Goal: Transaction & Acquisition: Purchase product/service

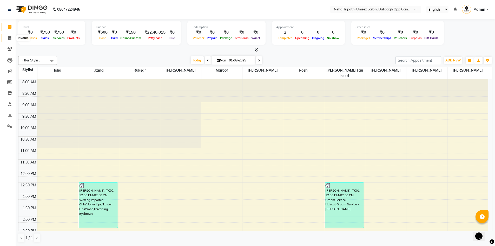
drag, startPoint x: 11, startPoint y: 39, endPoint x: 24, endPoint y: 37, distance: 12.8
click at [11, 39] on icon at bounding box center [9, 38] width 3 height 4
select select "service"
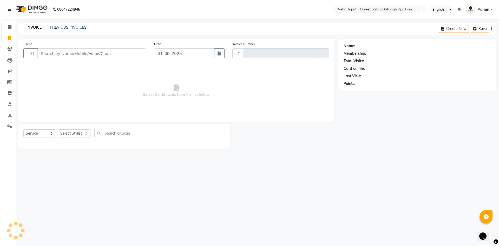
type input "1074"
select select "6624"
click at [59, 53] on input "Client" at bounding box center [91, 53] width 109 height 10
click at [55, 51] on input "Client" at bounding box center [91, 53] width 109 height 10
click at [42, 53] on input "Client" at bounding box center [91, 53] width 109 height 10
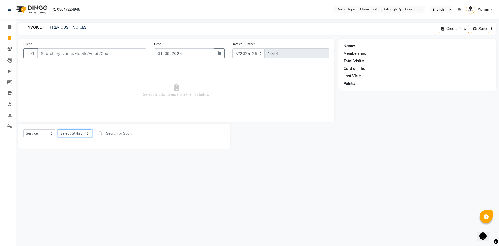
click at [64, 133] on select "Select Stylist [PERSON_NAME] isha [PERSON_NAME] [PERSON_NAME].Tauheed Roshi [PE…" at bounding box center [75, 133] width 34 height 8
click at [87, 51] on input "Client" at bounding box center [91, 53] width 109 height 10
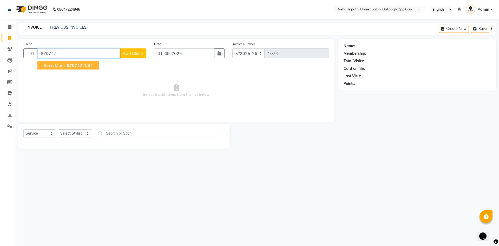
click at [94, 65] on button "[PERSON_NAME] 870747 2064" at bounding box center [68, 65] width 62 height 8
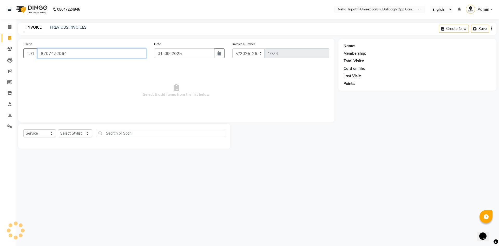
type input "8707472064"
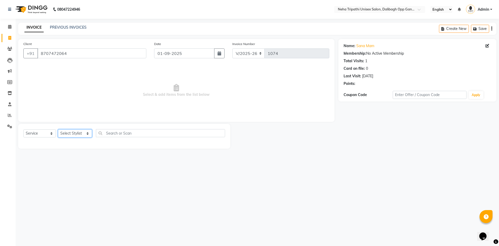
click at [75, 131] on select "Select Stylist [PERSON_NAME] isha [PERSON_NAME] [PERSON_NAME].Tauheed Roshi [PE…" at bounding box center [75, 133] width 34 height 8
select select "80473"
click at [58, 129] on select "Select Stylist [PERSON_NAME] isha [PERSON_NAME] [PERSON_NAME].Tauheed Roshi [PE…" at bounding box center [75, 133] width 34 height 8
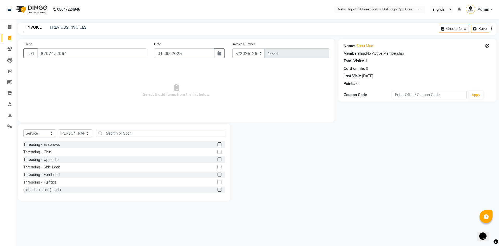
click at [218, 145] on label at bounding box center [220, 144] width 4 height 4
click at [218, 145] on input "checkbox" at bounding box center [219, 144] width 3 height 3
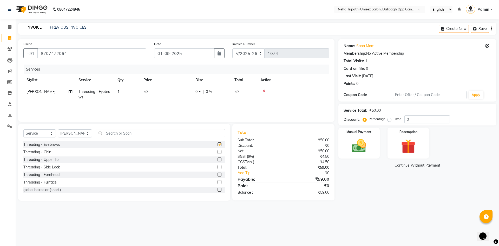
checkbox input "false"
click at [218, 152] on label at bounding box center [220, 152] width 4 height 4
click at [218, 152] on input "checkbox" at bounding box center [219, 151] width 3 height 3
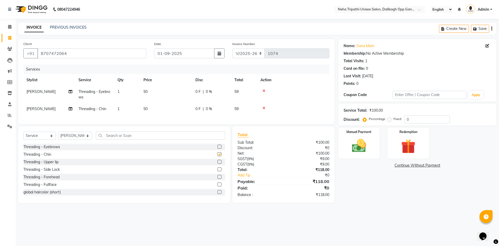
checkbox input "false"
click at [218, 164] on label at bounding box center [220, 162] width 4 height 4
click at [218, 164] on input "checkbox" at bounding box center [219, 161] width 3 height 3
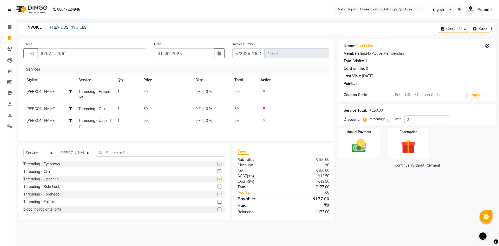
checkbox input "false"
click at [218, 188] on label at bounding box center [220, 186] width 4 height 4
click at [218, 188] on input "checkbox" at bounding box center [219, 186] width 3 height 3
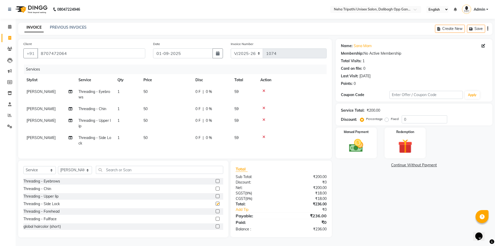
checkbox input "false"
click at [264, 136] on icon at bounding box center [264, 137] width 3 height 4
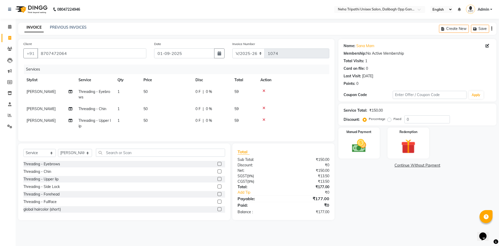
click at [218, 196] on label at bounding box center [220, 194] width 4 height 4
click at [218, 196] on input "checkbox" at bounding box center [219, 193] width 3 height 3
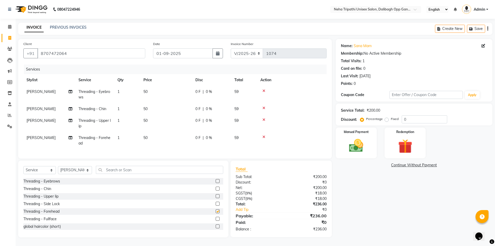
checkbox input "false"
click at [216, 190] on label at bounding box center [218, 188] width 4 height 4
click at [216, 190] on input "checkbox" at bounding box center [217, 188] width 3 height 3
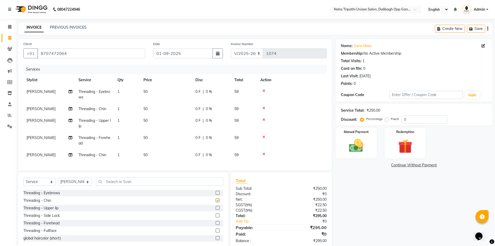
checkbox input "false"
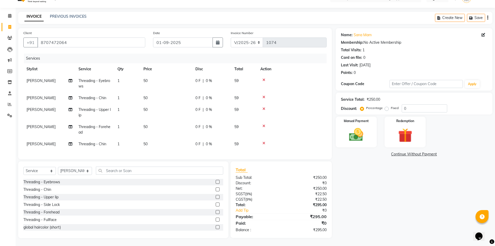
click at [391, 106] on label "Fixed" at bounding box center [395, 108] width 8 height 5
click at [387, 106] on input "Fixed" at bounding box center [388, 108] width 4 height 4
radio input "true"
click at [408, 106] on input "0" at bounding box center [424, 108] width 45 height 8
click at [408, 98] on div "Service Total: ₹250.00" at bounding box center [414, 99] width 146 height 5
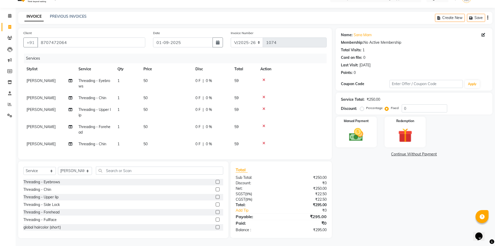
click at [408, 98] on div "Service Total: ₹250.00" at bounding box center [414, 99] width 146 height 5
click at [412, 105] on input "0" at bounding box center [424, 108] width 45 height 8
type input "045"
click at [348, 126] on img at bounding box center [356, 134] width 24 height 17
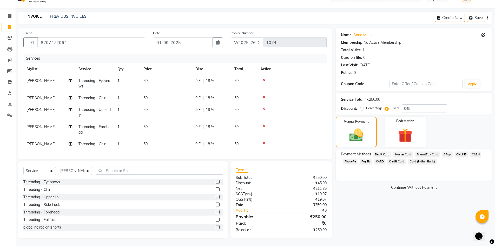
click at [476, 151] on span "CASH" at bounding box center [476, 154] width 11 height 6
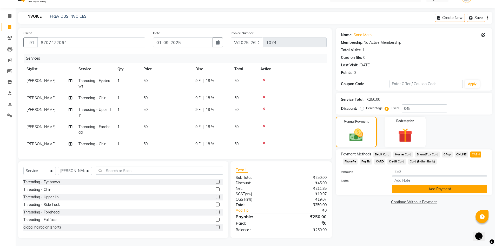
click at [441, 185] on button "Add Payment" at bounding box center [439, 189] width 95 height 8
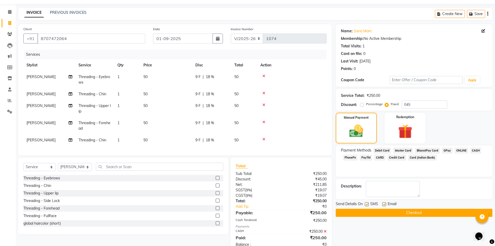
click at [462, 149] on span "ONLINE" at bounding box center [462, 150] width 14 height 6
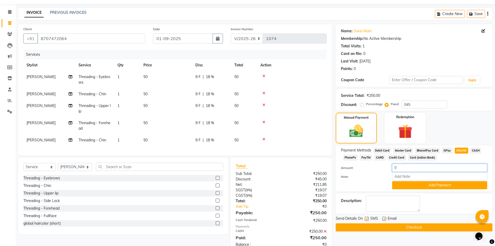
drag, startPoint x: 406, startPoint y: 163, endPoint x: 406, endPoint y: 168, distance: 4.9
click at [406, 168] on input "0" at bounding box center [439, 168] width 95 height 8
type input "050"
click at [441, 186] on button "Add Payment" at bounding box center [439, 185] width 95 height 8
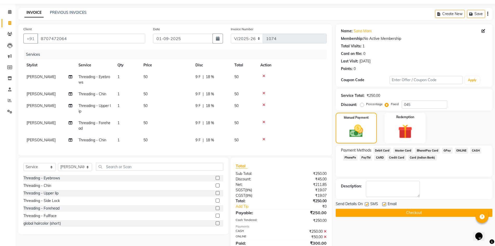
scroll to position [43, 0]
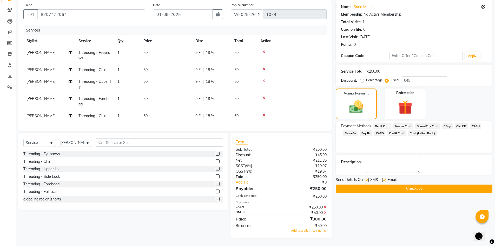
click at [473, 123] on span "CASH" at bounding box center [476, 126] width 11 height 6
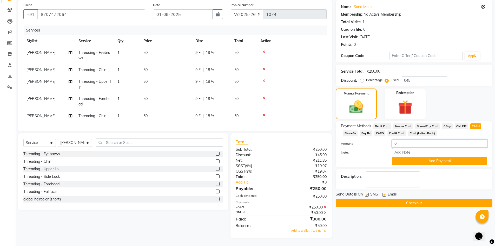
click at [411, 139] on input "0" at bounding box center [439, 143] width 95 height 8
drag, startPoint x: 54, startPoint y: 17, endPoint x: 43, endPoint y: 30, distance: 16.8
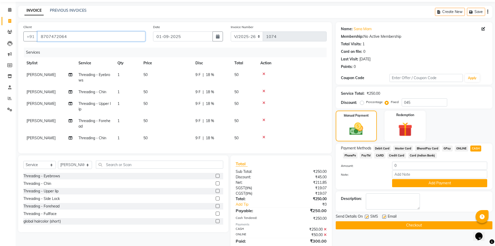
click at [71, 36] on input "8707472064" at bounding box center [91, 36] width 108 height 10
drag, startPoint x: 74, startPoint y: 36, endPoint x: 31, endPoint y: 36, distance: 42.6
click at [31, 36] on div "[PHONE_NUMBER]" at bounding box center [84, 36] width 122 height 10
click at [73, 38] on input "8707472064" at bounding box center [91, 36] width 108 height 10
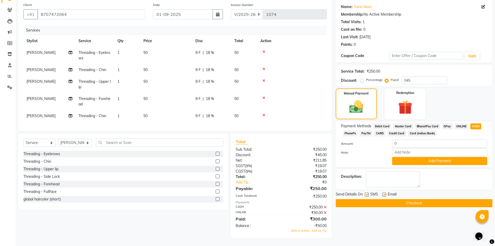
click at [325, 211] on icon at bounding box center [325, 213] width 3 height 4
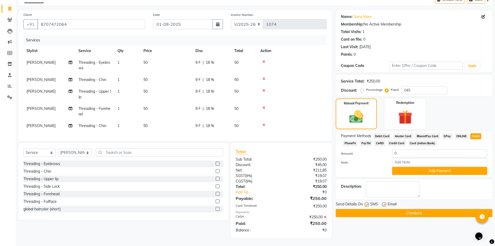
scroll to position [33, 0]
click at [325, 217] on icon at bounding box center [325, 217] width 3 height 4
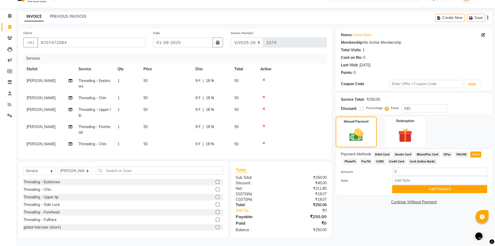
click at [419, 100] on div "Service Total: ₹250.00 Discount: Percentage Fixed 045" at bounding box center [414, 104] width 146 height 18
click at [446, 185] on button "Add Payment" at bounding box center [439, 189] width 95 height 8
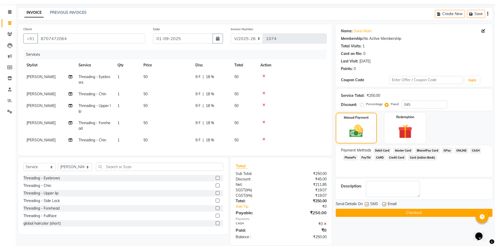
click at [459, 149] on span "ONLINE" at bounding box center [462, 150] width 14 height 6
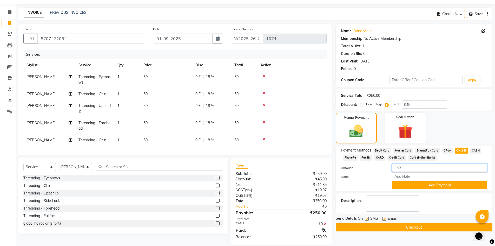
click at [406, 166] on input "250" at bounding box center [439, 168] width 95 height 8
type input "2"
type input "50"
click at [453, 185] on button "Add Payment" at bounding box center [439, 185] width 95 height 8
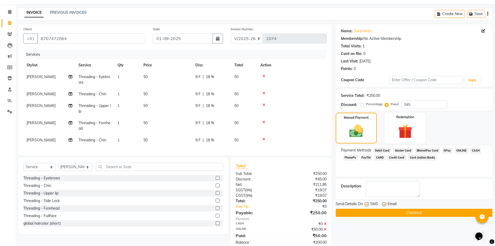
click at [477, 149] on span "CASH" at bounding box center [476, 150] width 11 height 6
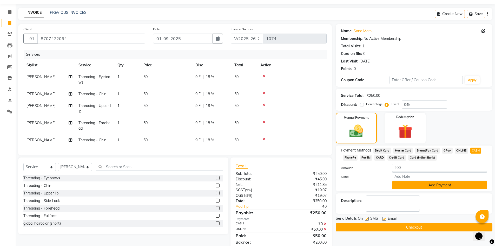
click at [441, 186] on button "Add Payment" at bounding box center [439, 185] width 95 height 8
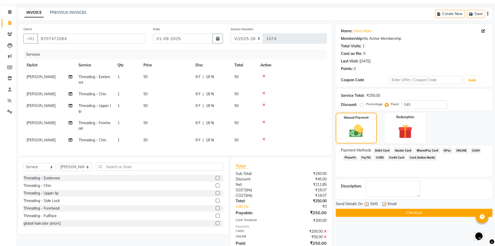
click at [420, 211] on button "Checkout" at bounding box center [414, 212] width 157 height 8
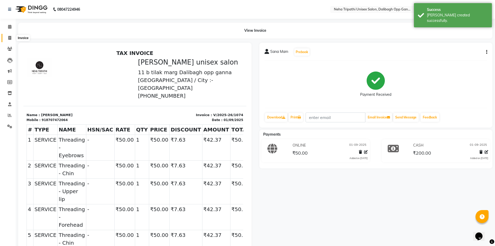
click at [11, 38] on icon at bounding box center [9, 38] width 3 height 4
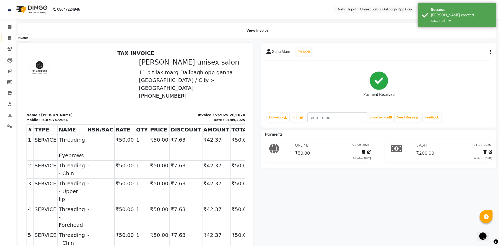
select select "service"
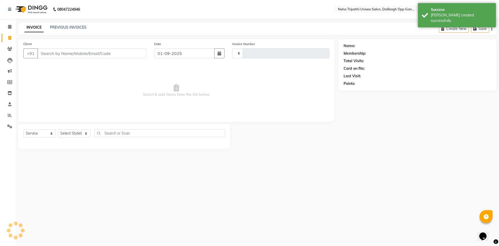
type input "1075"
select select "6624"
click at [46, 52] on input "Client" at bounding box center [91, 53] width 109 height 10
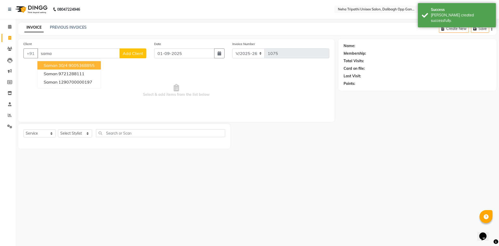
type input "sama"
click at [127, 51] on span "Add Client" at bounding box center [133, 53] width 21 height 5
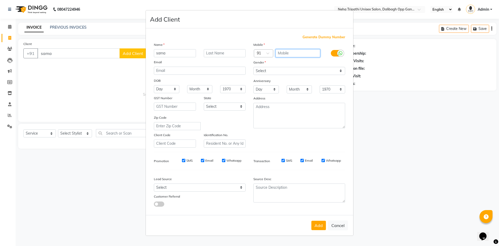
click at [291, 55] on input "text" at bounding box center [298, 53] width 45 height 8
type input "7800115789"
click at [278, 70] on select "Select [DEMOGRAPHIC_DATA] [DEMOGRAPHIC_DATA] Other Prefer Not To Say" at bounding box center [299, 71] width 92 height 8
select select "[DEMOGRAPHIC_DATA]"
click at [253, 67] on select "Select [DEMOGRAPHIC_DATA] [DEMOGRAPHIC_DATA] Other Prefer Not To Say" at bounding box center [299, 71] width 92 height 8
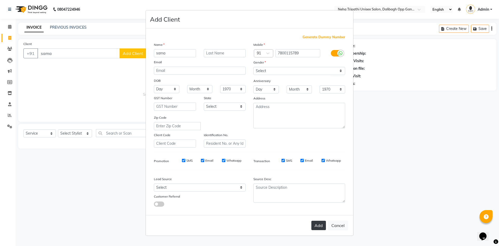
click at [316, 223] on button "Add" at bounding box center [318, 224] width 15 height 9
type input "7800115789"
select select
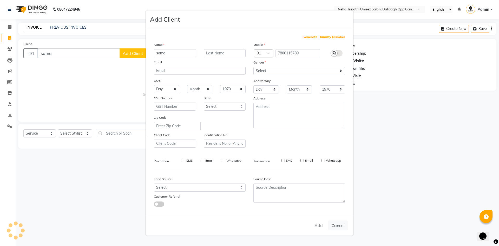
select select
checkbox input "false"
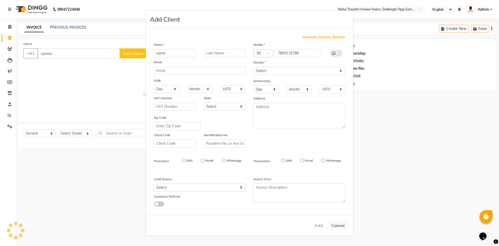
checkbox input "false"
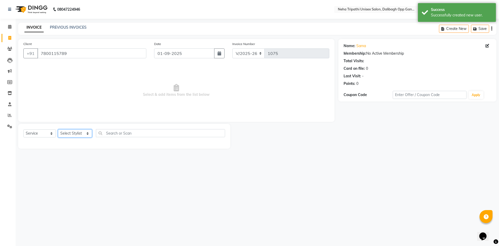
click at [65, 133] on select "Select Stylist [PERSON_NAME] isha [PERSON_NAME] [PERSON_NAME].Tauheed Roshi [PE…" at bounding box center [75, 133] width 34 height 8
select select "51166"
click at [58, 129] on select "Select Stylist [PERSON_NAME] isha [PERSON_NAME] [PERSON_NAME].Tauheed Roshi [PE…" at bounding box center [75, 133] width 34 height 8
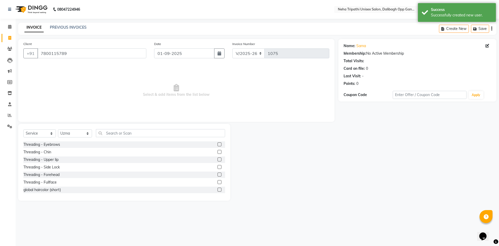
click at [218, 144] on label at bounding box center [220, 144] width 4 height 4
click at [218, 144] on input "checkbox" at bounding box center [219, 144] width 3 height 3
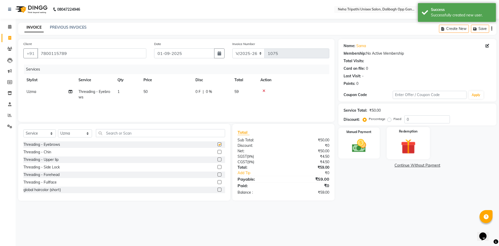
checkbox input "false"
click at [394, 120] on label "Fixed" at bounding box center [398, 118] width 8 height 5
click at [389, 120] on input "Fixed" at bounding box center [391, 119] width 4 height 4
radio input "true"
click at [415, 119] on input "0" at bounding box center [426, 119] width 45 height 8
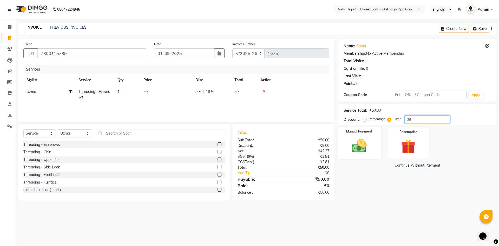
type input "09"
click at [368, 138] on img at bounding box center [359, 145] width 24 height 17
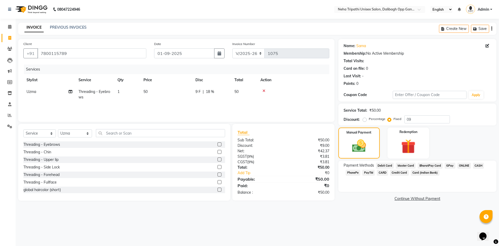
click at [460, 162] on span "ONLINE" at bounding box center [465, 165] width 14 height 6
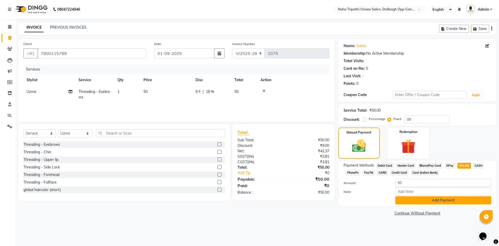
click at [461, 199] on button "Add Payment" at bounding box center [443, 200] width 96 height 8
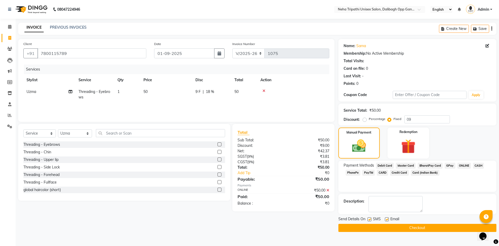
click at [435, 227] on button "Checkout" at bounding box center [417, 228] width 158 height 8
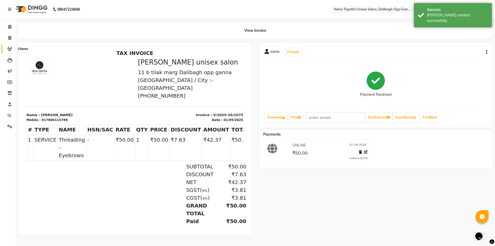
click at [9, 49] on icon at bounding box center [9, 49] width 5 height 4
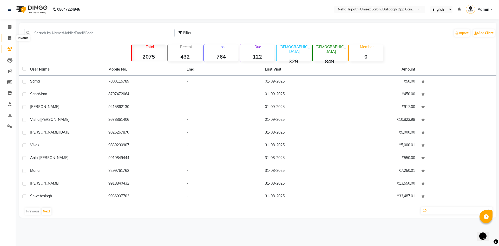
click at [12, 40] on span at bounding box center [9, 38] width 9 height 6
select select "6624"
select select "service"
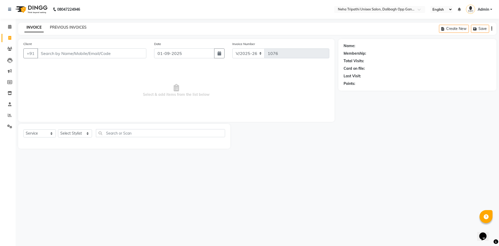
click at [64, 26] on link "PREVIOUS INVOICES" at bounding box center [68, 27] width 37 height 5
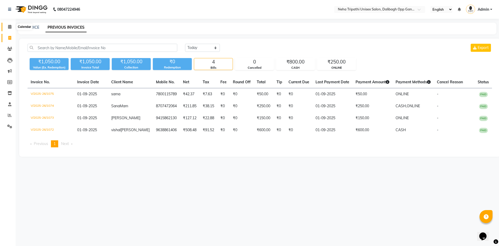
click at [9, 25] on icon at bounding box center [9, 27] width 3 height 4
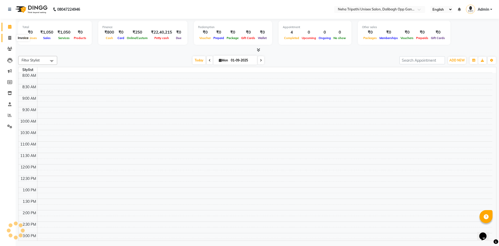
click at [10, 40] on icon at bounding box center [9, 38] width 3 height 4
select select "service"
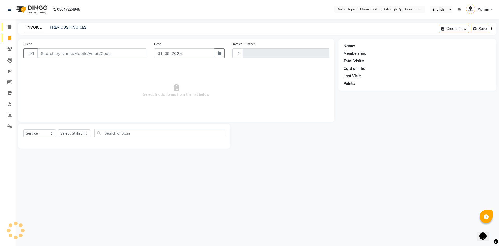
type input "1076"
select select "6624"
click at [74, 29] on link "PREVIOUS INVOICES" at bounding box center [68, 27] width 37 height 5
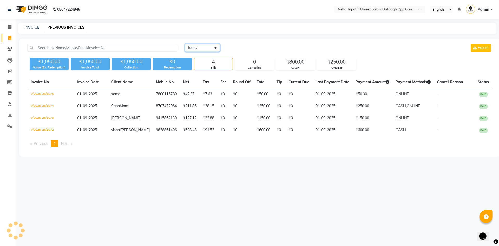
click at [206, 47] on select "[DATE] [DATE] Custom Range" at bounding box center [202, 48] width 35 height 8
select select "[DATE]"
click at [185, 44] on select "[DATE] [DATE] Custom Range" at bounding box center [202, 48] width 35 height 8
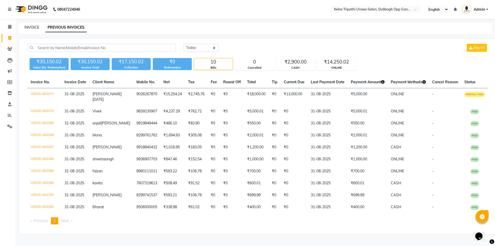
click at [30, 26] on link "INVOICE" at bounding box center [31, 27] width 15 height 5
select select "service"
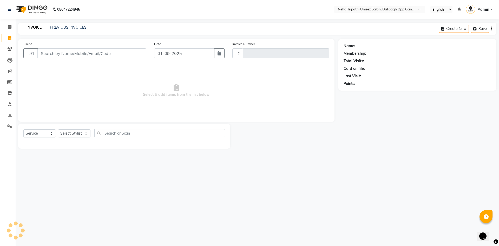
type input "1076"
select select "6624"
click at [57, 51] on input "Client" at bounding box center [91, 53] width 109 height 10
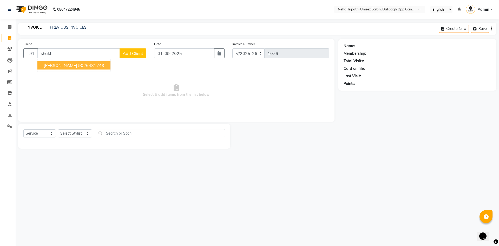
click at [83, 62] on button "[PERSON_NAME] 9026481743" at bounding box center [73, 65] width 73 height 8
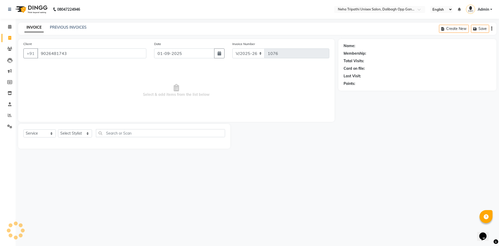
type input "9026481743"
click at [81, 136] on select "Select Stylist [PERSON_NAME] isha [PERSON_NAME] [PERSON_NAME].Tauheed Roshi [PE…" at bounding box center [75, 133] width 34 height 8
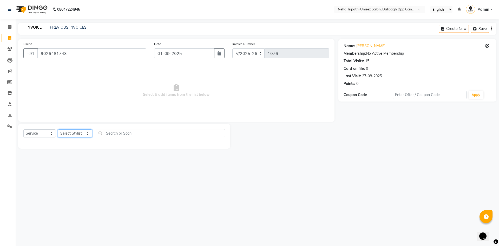
select select "80271"
click at [58, 129] on select "Select Stylist [PERSON_NAME] isha [PERSON_NAME] [PERSON_NAME].Tauheed Roshi [PE…" at bounding box center [75, 133] width 34 height 8
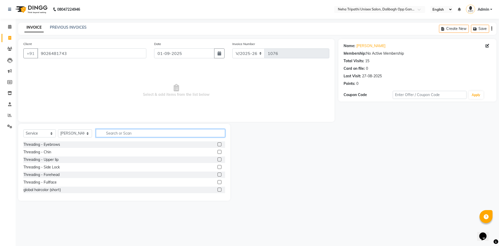
click at [117, 132] on input "text" at bounding box center [160, 133] width 129 height 8
type input "touch"
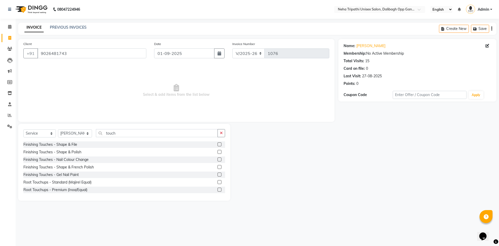
click at [218, 190] on label at bounding box center [220, 189] width 4 height 4
click at [218, 190] on input "checkbox" at bounding box center [219, 189] width 3 height 3
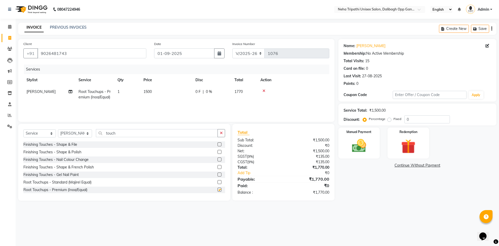
checkbox input "false"
click at [122, 131] on input "touch" at bounding box center [157, 133] width 122 height 8
type input "t"
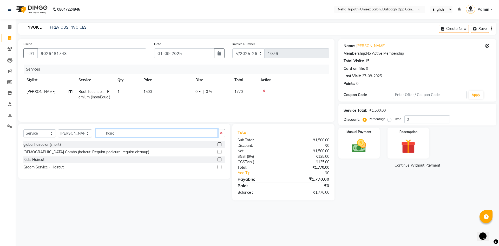
type input "hairc"
click at [220, 166] on label at bounding box center [220, 167] width 4 height 4
click at [220, 166] on input "checkbox" at bounding box center [219, 166] width 3 height 3
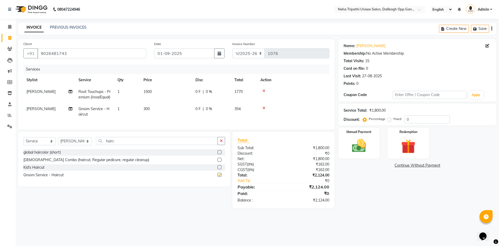
checkbox input "false"
drag, startPoint x: 130, startPoint y: 146, endPoint x: 90, endPoint y: 147, distance: 40.6
click at [90, 147] on div "Select Service Product Membership Package Voucher Prepaid Gift Card Select Styl…" at bounding box center [124, 143] width 202 height 12
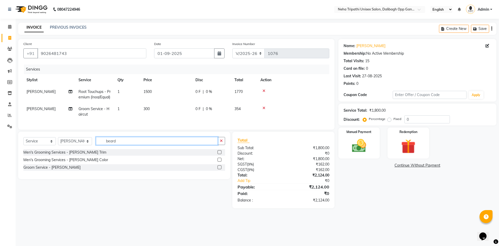
type input "beard"
click at [221, 169] on label at bounding box center [220, 167] width 4 height 4
click at [221, 169] on input "checkbox" at bounding box center [219, 167] width 3 height 3
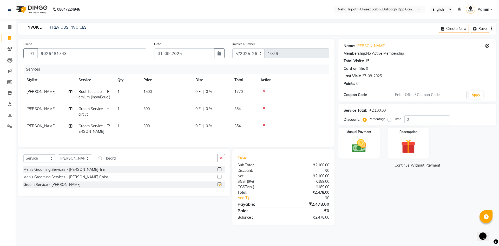
checkbox input "false"
click at [394, 117] on label "Fixed" at bounding box center [398, 118] width 8 height 5
click at [389, 117] on input "Fixed" at bounding box center [391, 119] width 4 height 4
radio input "true"
click at [422, 117] on input "0" at bounding box center [426, 119] width 45 height 8
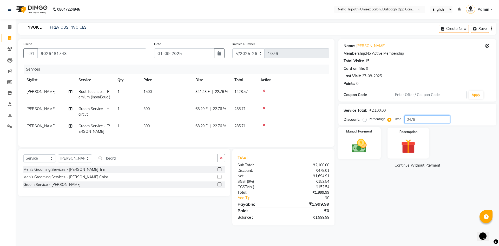
type input "0478"
click at [361, 146] on img at bounding box center [359, 145] width 24 height 17
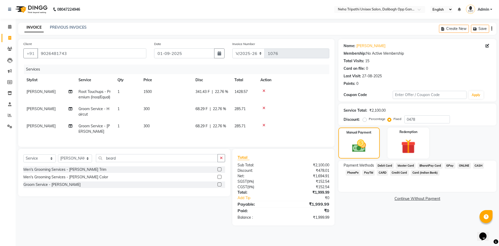
click at [478, 166] on span "CASH" at bounding box center [478, 165] width 11 height 6
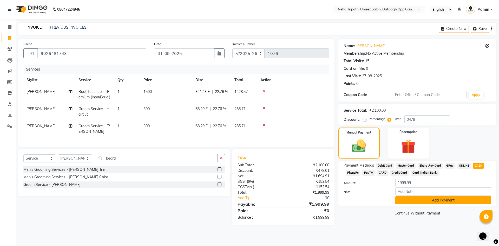
click at [445, 200] on button "Add Payment" at bounding box center [443, 200] width 96 height 8
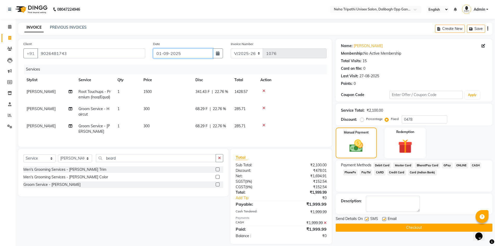
click at [180, 53] on input "01-09-2025" at bounding box center [183, 53] width 60 height 10
select select "9"
select select "2025"
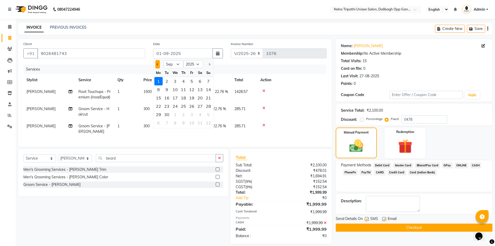
click at [158, 63] on span "Previous month" at bounding box center [157, 64] width 2 height 2
select select "8"
click at [208, 114] on div "31" at bounding box center [208, 114] width 8 height 8
type input "31-08-2025"
radio input "true"
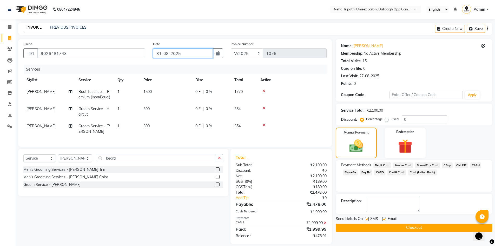
scroll to position [10, 0]
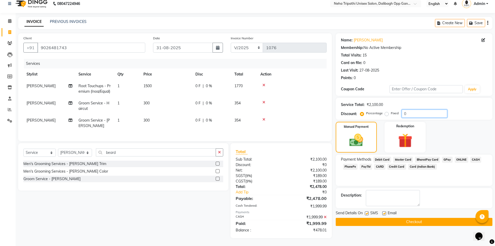
click at [412, 109] on input "0" at bounding box center [424, 113] width 45 height 8
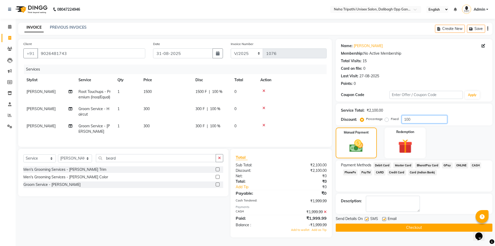
scroll to position [3, 0]
type input "100"
click at [391, 117] on label "Fixed" at bounding box center [395, 118] width 8 height 5
click at [387, 117] on input "Fixed" at bounding box center [388, 119] width 4 height 4
radio input "true"
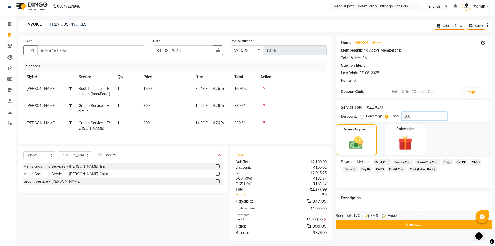
drag, startPoint x: 420, startPoint y: 116, endPoint x: 400, endPoint y: 116, distance: 20.0
click at [400, 116] on div "Percentage Fixed 100" at bounding box center [404, 116] width 86 height 8
type input "478"
click at [466, 139] on div "Manual Payment Redemption" at bounding box center [414, 139] width 165 height 31
click at [392, 225] on button "Checkout" at bounding box center [414, 224] width 157 height 8
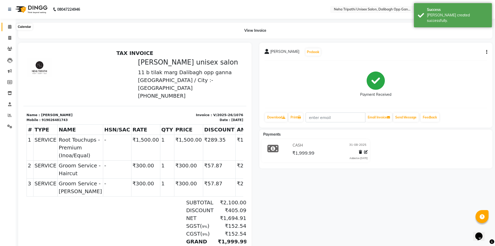
click at [12, 25] on span at bounding box center [9, 27] width 9 height 6
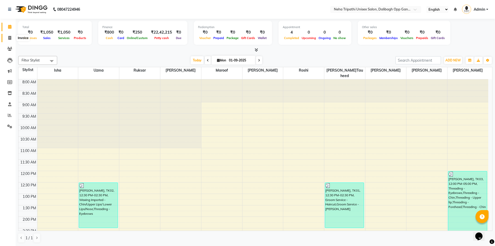
click at [11, 37] on icon at bounding box center [9, 38] width 3 height 4
select select "6624"
select select "service"
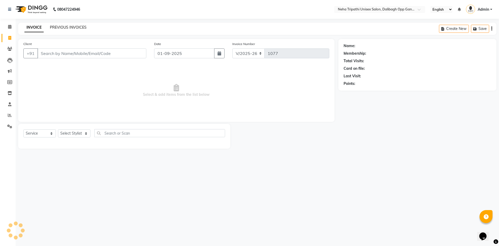
click at [64, 27] on link "PREVIOUS INVOICES" at bounding box center [68, 27] width 37 height 5
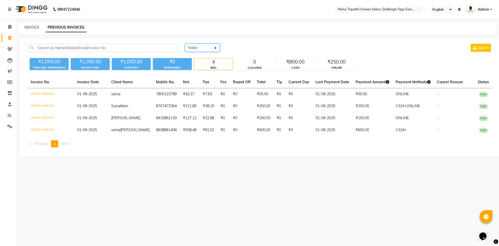
click at [203, 49] on select "[DATE] [DATE] Custom Range" at bounding box center [202, 48] width 35 height 8
select select "range"
click at [185, 44] on select "[DATE] [DATE] Custom Range" at bounding box center [202, 48] width 35 height 8
click at [245, 48] on input "01-09-2025" at bounding box center [245, 47] width 36 height 7
select select "9"
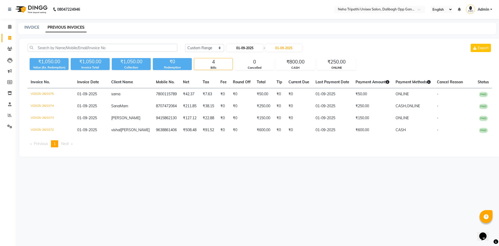
select select "2025"
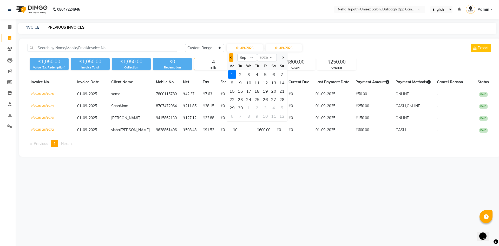
click at [229, 56] on button "Previous month" at bounding box center [231, 57] width 4 height 8
select select "8"
click at [274, 108] on div "30" at bounding box center [274, 107] width 8 height 8
type input "30-08-2025"
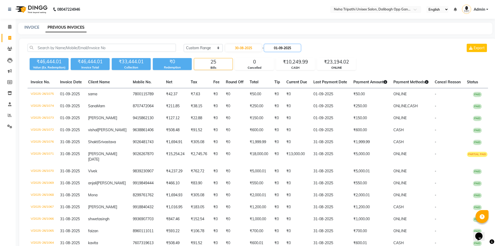
click at [290, 48] on input "01-09-2025" at bounding box center [282, 47] width 36 height 7
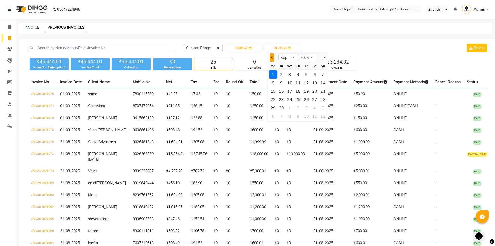
click at [271, 58] on button "Previous month" at bounding box center [272, 57] width 4 height 8
select select "8"
click at [316, 106] on div "30" at bounding box center [315, 107] width 8 height 8
type input "30-08-2025"
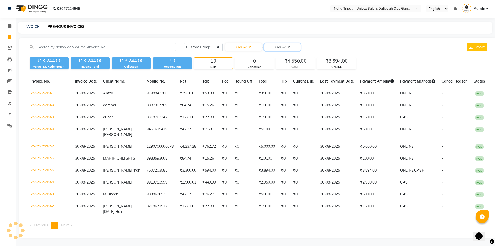
scroll to position [11, 0]
click at [35, 24] on link "INVOICE" at bounding box center [31, 26] width 15 height 5
select select "6624"
select select "service"
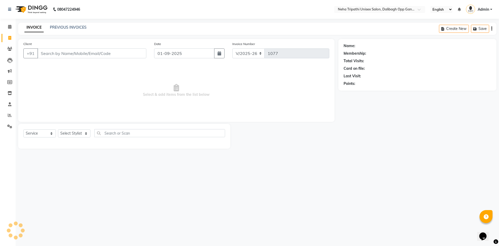
click at [49, 53] on input "Client" at bounding box center [91, 53] width 109 height 10
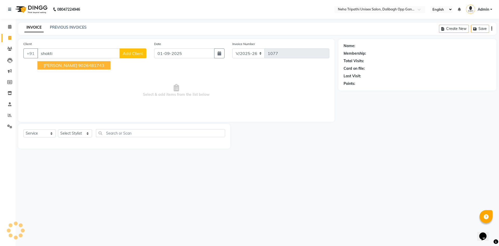
click at [74, 65] on span "[PERSON_NAME]" at bounding box center [61, 65] width 34 height 5
type input "9026481743"
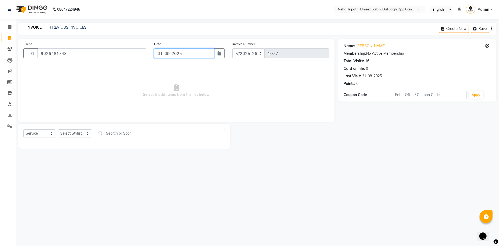
click at [191, 51] on input "01-09-2025" at bounding box center [184, 53] width 61 height 10
select select "9"
select select "2025"
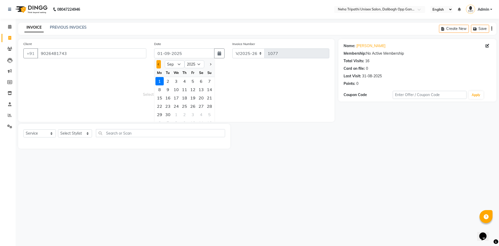
click at [159, 63] on span "Previous month" at bounding box center [159, 64] width 2 height 2
select select "8"
click at [204, 116] on div "30" at bounding box center [201, 114] width 8 height 8
type input "30-08-2025"
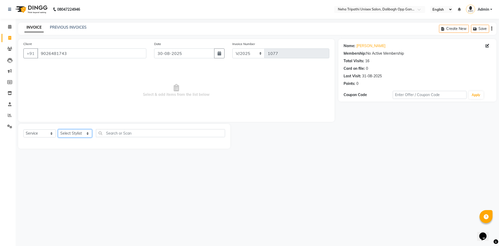
click at [69, 132] on select "Select Stylist [PERSON_NAME] isha [PERSON_NAME] [PERSON_NAME].Tauheed Roshi [PE…" at bounding box center [75, 133] width 34 height 8
select select "80271"
click at [58, 129] on select "Select Stylist [PERSON_NAME] isha [PERSON_NAME] [PERSON_NAME].Tauheed Roshi [PE…" at bounding box center [75, 133] width 34 height 8
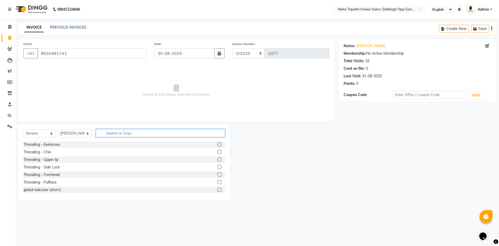
click at [119, 129] on input "text" at bounding box center [160, 133] width 129 height 8
type input "kanp"
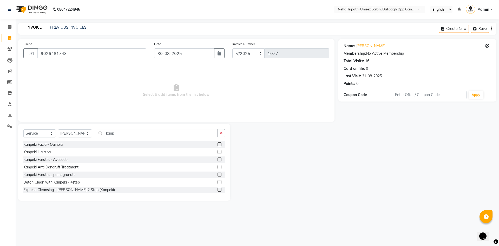
click at [218, 182] on label at bounding box center [220, 182] width 4 height 4
click at [218, 182] on input "checkbox" at bounding box center [219, 181] width 3 height 3
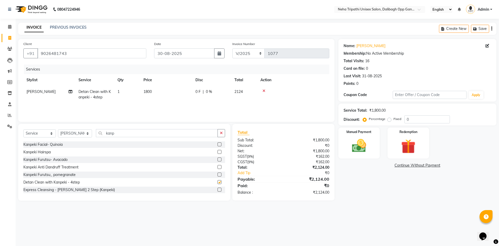
checkbox input "false"
click at [394, 121] on label "Fixed" at bounding box center [398, 118] width 8 height 5
click at [389, 121] on input "Fixed" at bounding box center [391, 119] width 4 height 4
radio input "true"
click at [416, 118] on input "0" at bounding box center [426, 119] width 45 height 8
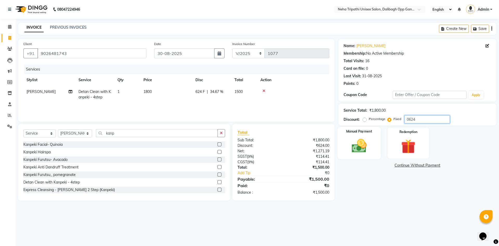
type input "0624"
click at [361, 144] on img at bounding box center [359, 145] width 24 height 17
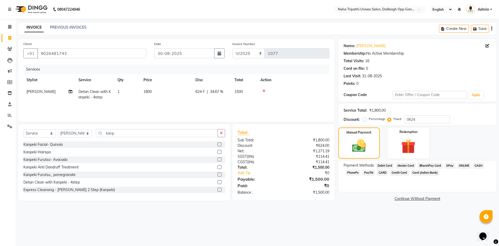
click at [478, 164] on span "CASH" at bounding box center [478, 165] width 11 height 6
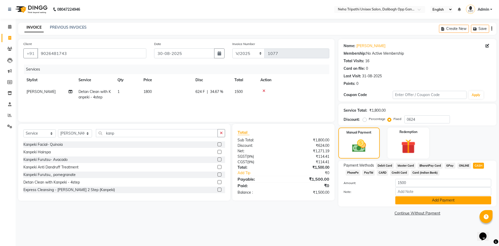
click at [447, 198] on button "Add Payment" at bounding box center [443, 200] width 96 height 8
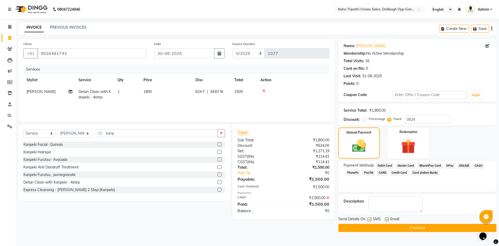
click at [417, 224] on button "Checkout" at bounding box center [417, 228] width 158 height 8
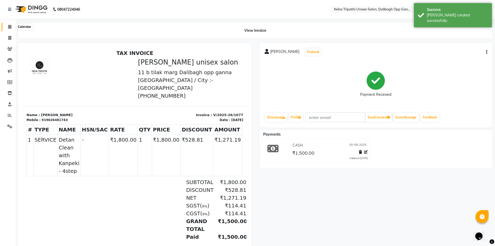
drag, startPoint x: 8, startPoint y: 27, endPoint x: 15, endPoint y: 28, distance: 7.3
click at [8, 27] on icon at bounding box center [9, 27] width 3 height 4
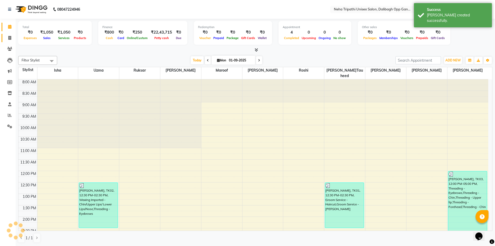
scroll to position [141, 0]
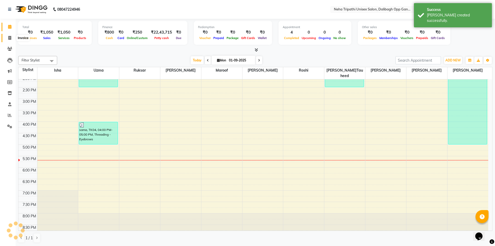
click at [9, 38] on icon at bounding box center [9, 38] width 3 height 4
select select "service"
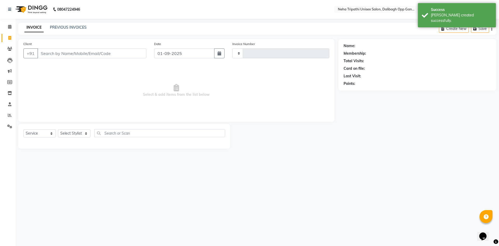
type input "1078"
select select "6624"
click at [51, 54] on input "Client" at bounding box center [91, 53] width 109 height 10
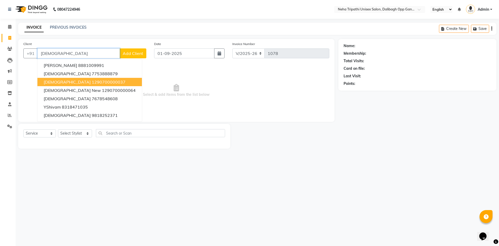
click at [92, 83] on ngb-highlight "1290700000037" at bounding box center [109, 81] width 34 height 5
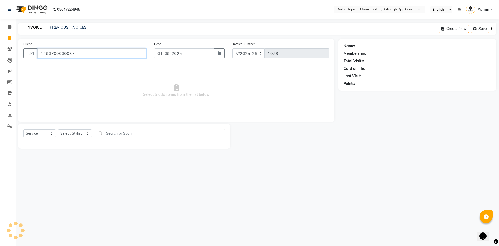
type input "1290700000037"
click at [76, 133] on select "Select Stylist [PERSON_NAME] isha [PERSON_NAME] [PERSON_NAME].Tauheed Roshi [PE…" at bounding box center [75, 133] width 34 height 8
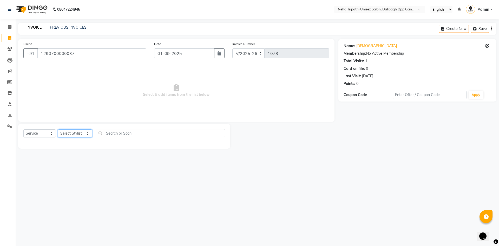
select select "78658"
click at [58, 129] on select "Select Stylist [PERSON_NAME] isha [PERSON_NAME] [PERSON_NAME].Tauheed Roshi [PE…" at bounding box center [75, 133] width 34 height 8
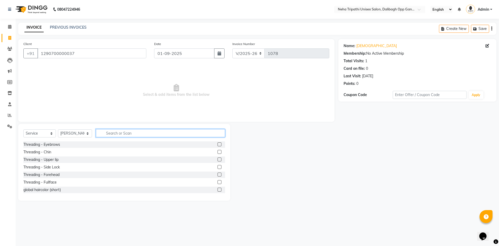
click at [134, 134] on input "text" at bounding box center [160, 133] width 129 height 8
type input "clean"
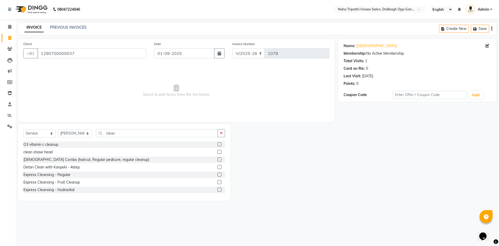
click at [218, 174] on label at bounding box center [220, 174] width 4 height 4
click at [218, 174] on input "checkbox" at bounding box center [219, 174] width 3 height 3
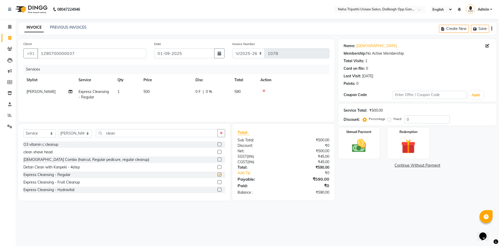
checkbox input "false"
click at [151, 90] on td "500" at bounding box center [166, 94] width 52 height 17
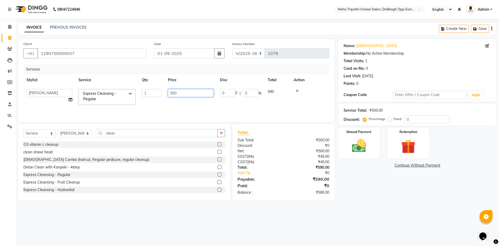
drag, startPoint x: 179, startPoint y: 92, endPoint x: 165, endPoint y: 93, distance: 13.5
click at [165, 93] on td "500" at bounding box center [191, 97] width 52 height 22
type input "800"
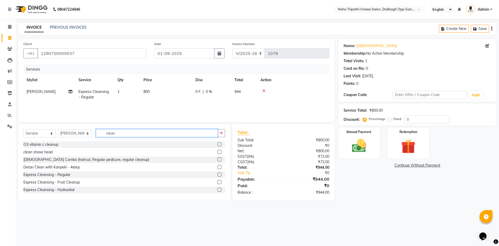
click at [121, 133] on input "clean" at bounding box center [157, 133] width 122 height 8
drag, startPoint x: 121, startPoint y: 133, endPoint x: 103, endPoint y: 135, distance: 17.7
click at [103, 135] on input "clean" at bounding box center [157, 133] width 122 height 8
type input "wash"
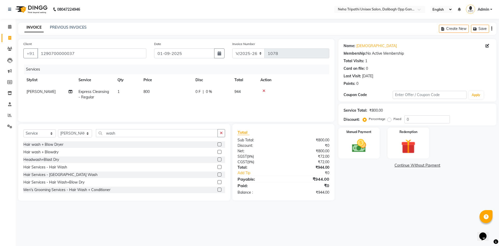
click at [218, 167] on label at bounding box center [220, 167] width 4 height 4
click at [218, 167] on input "checkbox" at bounding box center [219, 166] width 3 height 3
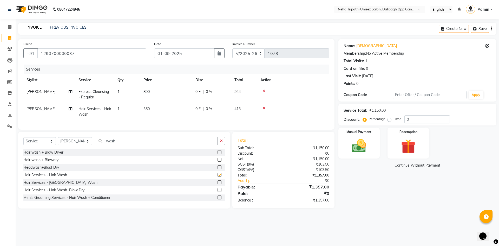
checkbox input "false"
click at [394, 119] on label "Fixed" at bounding box center [398, 118] width 8 height 5
click at [389, 119] on input "Fixed" at bounding box center [391, 119] width 4 height 4
radio input "true"
click at [426, 119] on input "0" at bounding box center [426, 119] width 45 height 8
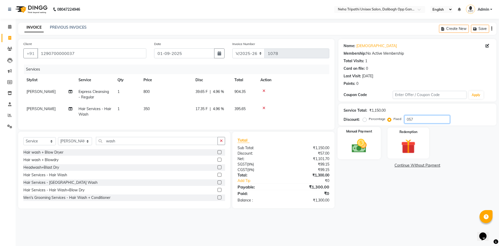
type input "057"
click at [361, 144] on img at bounding box center [359, 145] width 24 height 17
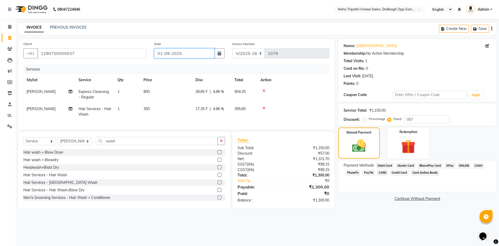
click at [188, 52] on input "01-09-2025" at bounding box center [184, 53] width 61 height 10
select select "9"
select select "2025"
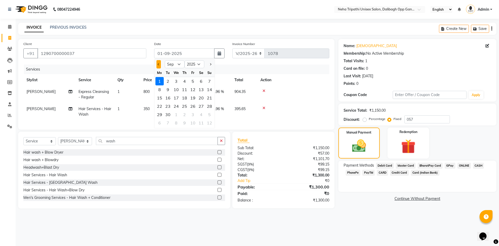
click at [156, 63] on button "Previous month" at bounding box center [158, 64] width 4 height 8
select select "8"
click at [201, 113] on div "30" at bounding box center [201, 114] width 8 height 8
type input "30-08-2025"
radio input "true"
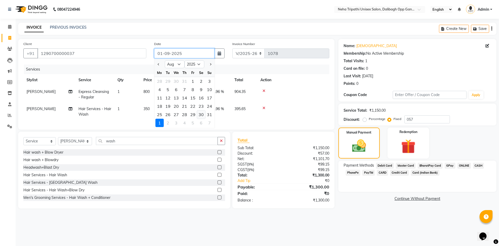
type input "0"
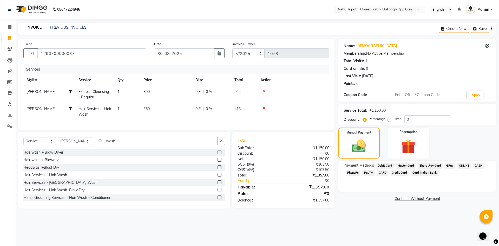
click at [394, 118] on label "Fixed" at bounding box center [398, 118] width 8 height 5
click at [390, 118] on input "Fixed" at bounding box center [391, 119] width 4 height 4
radio input "true"
click at [416, 119] on input "0" at bounding box center [426, 119] width 45 height 8
type input "057"
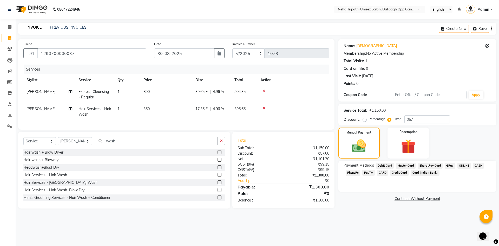
click at [476, 167] on span "CASH" at bounding box center [478, 165] width 11 height 6
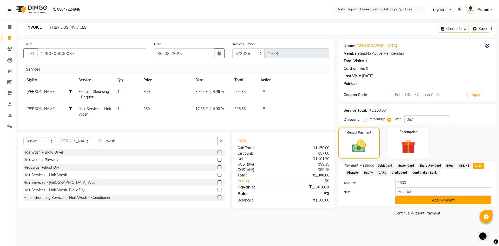
click at [443, 199] on button "Add Payment" at bounding box center [443, 200] width 96 height 8
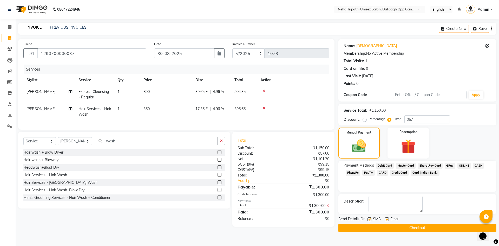
click at [429, 228] on button "Checkout" at bounding box center [417, 228] width 158 height 8
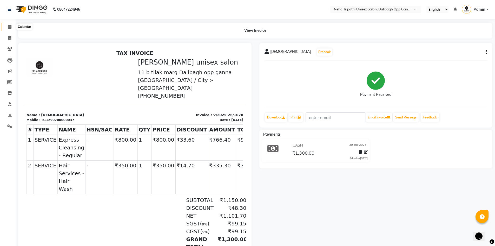
click at [9, 27] on icon at bounding box center [9, 27] width 3 height 4
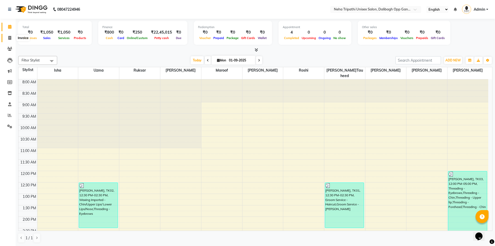
click at [8, 38] on icon at bounding box center [9, 38] width 3 height 4
select select "service"
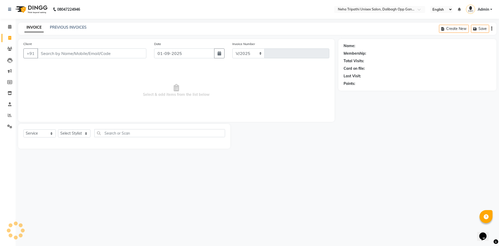
select select "6624"
type input "1079"
drag, startPoint x: 65, startPoint y: 52, endPoint x: 144, endPoint y: 55, distance: 79.4
click at [65, 52] on input "Client" at bounding box center [91, 53] width 109 height 10
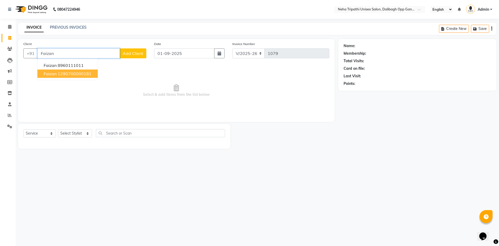
click at [80, 74] on ngb-highlight "1290700000181" at bounding box center [75, 73] width 34 height 5
type input "1290700000181"
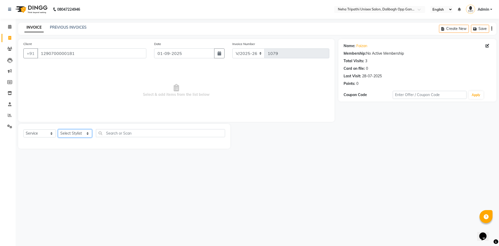
click at [75, 136] on select "Select Stylist [PERSON_NAME] isha [PERSON_NAME] [PERSON_NAME].Tauheed Roshi [PE…" at bounding box center [75, 133] width 34 height 8
select select "80271"
click at [58, 129] on select "Select Stylist [PERSON_NAME] isha [PERSON_NAME] [PERSON_NAME].Tauheed Roshi [PE…" at bounding box center [75, 133] width 34 height 8
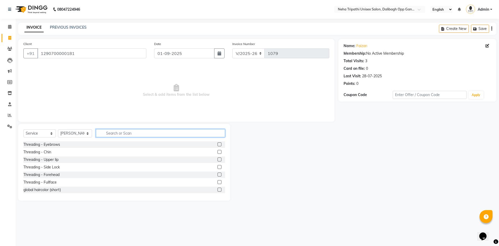
click at [168, 132] on input "text" at bounding box center [160, 133] width 129 height 8
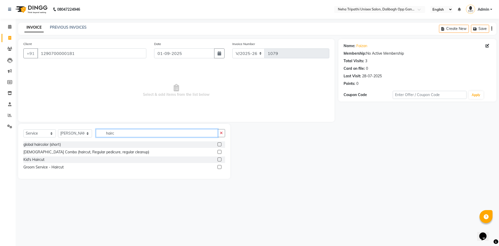
type input "hairc"
click at [219, 167] on label at bounding box center [220, 167] width 4 height 4
click at [219, 167] on input "checkbox" at bounding box center [219, 166] width 3 height 3
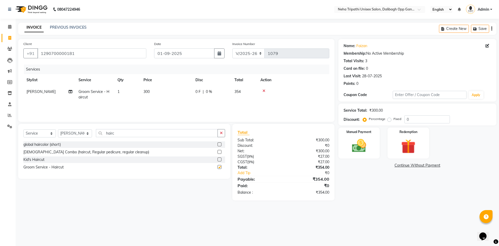
checkbox input "false"
click at [184, 54] on input "01-09-2025" at bounding box center [184, 53] width 61 height 10
select select "9"
select select "2025"
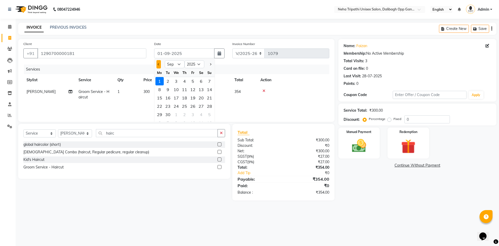
click at [160, 65] on button "Previous month" at bounding box center [158, 64] width 4 height 8
select select "8"
click at [203, 115] on div "30" at bounding box center [201, 114] width 8 height 8
type input "30-08-2025"
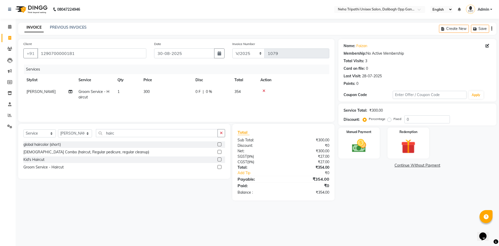
click at [394, 120] on label "Fixed" at bounding box center [398, 118] width 8 height 5
click at [389, 120] on input "Fixed" at bounding box center [391, 119] width 4 height 4
radio input "true"
click at [424, 120] on input "0" at bounding box center [426, 119] width 45 height 8
type input "054"
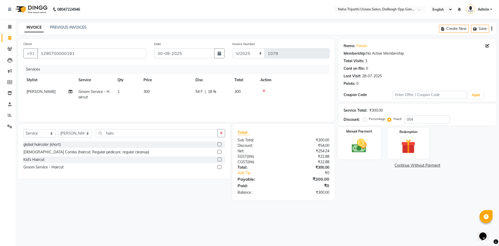
click at [371, 142] on div "Manual Payment" at bounding box center [358, 143] width 43 height 32
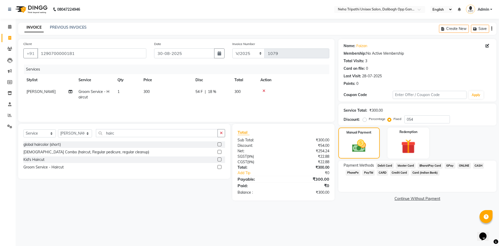
click at [463, 165] on span "ONLINE" at bounding box center [465, 165] width 14 height 6
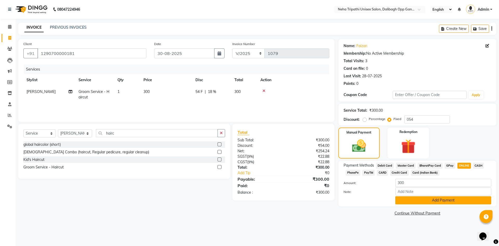
click at [432, 200] on button "Add Payment" at bounding box center [443, 200] width 96 height 8
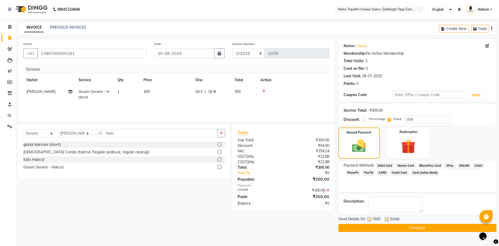
click at [416, 226] on button "Checkout" at bounding box center [417, 228] width 158 height 8
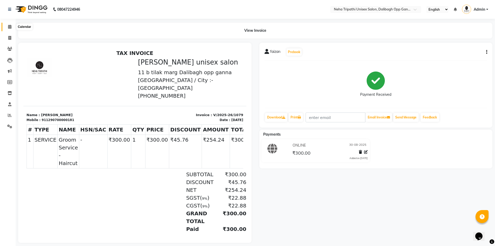
click at [11, 25] on icon at bounding box center [9, 27] width 3 height 4
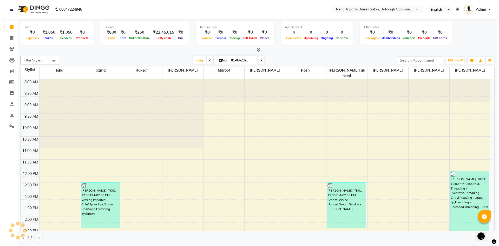
scroll to position [131, 0]
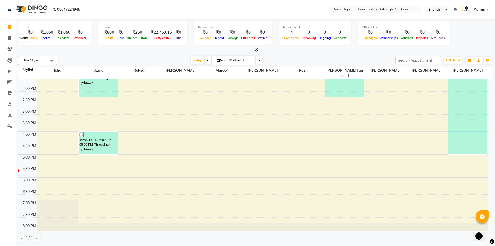
click at [8, 36] on span at bounding box center [9, 38] width 9 height 6
select select "service"
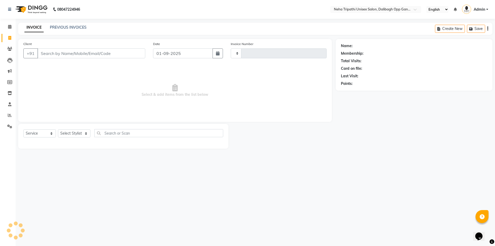
type input "1080"
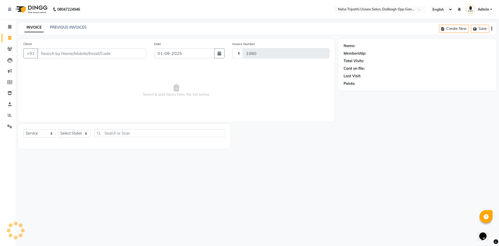
select select "6624"
click at [66, 27] on link "PREVIOUS INVOICES" at bounding box center [68, 27] width 37 height 5
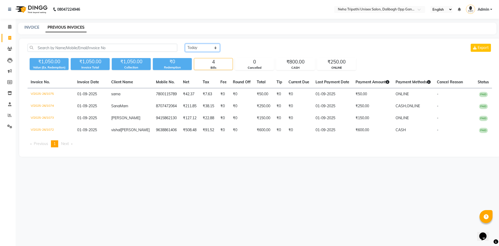
click at [197, 48] on select "[DATE] [DATE] Custom Range" at bounding box center [202, 48] width 35 height 8
select select "range"
click at [185, 44] on select "[DATE] [DATE] Custom Range" at bounding box center [202, 48] width 35 height 8
click at [247, 47] on input "01-09-2025" at bounding box center [245, 47] width 36 height 7
select select "9"
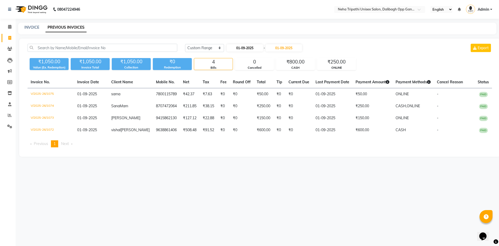
select select "2025"
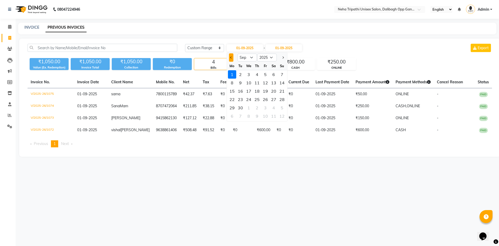
click at [231, 58] on span "Previous month" at bounding box center [231, 57] width 2 height 2
select select "8"
click at [267, 107] on div "29" at bounding box center [265, 107] width 8 height 8
type input "[DATE]"
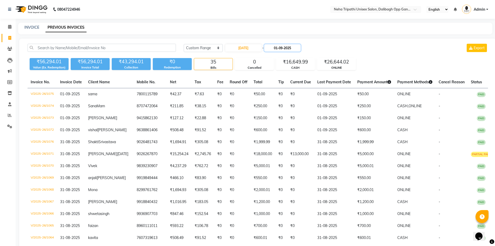
click at [284, 48] on input "01-09-2025" at bounding box center [282, 47] width 36 height 7
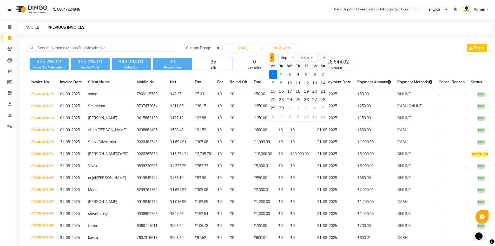
click at [272, 59] on button "Previous month" at bounding box center [272, 57] width 4 height 8
select select "8"
click at [308, 107] on div "29" at bounding box center [306, 107] width 8 height 8
type input "[DATE]"
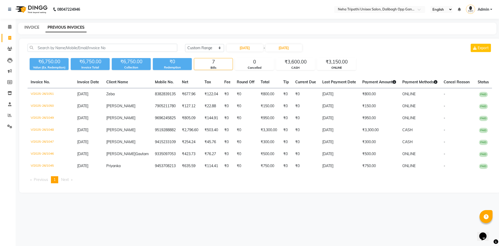
click at [26, 26] on link "INVOICE" at bounding box center [31, 27] width 15 height 5
select select "service"
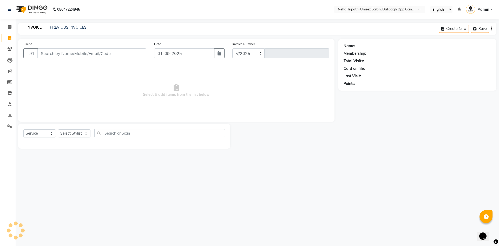
select select "6624"
type input "1080"
click at [56, 51] on input "Client" at bounding box center [91, 53] width 109 height 10
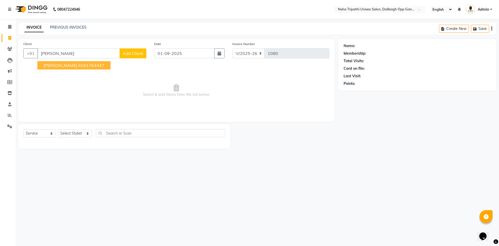
type input "[PERSON_NAME]"
click at [141, 55] on span "Add Client" at bounding box center [133, 53] width 21 height 5
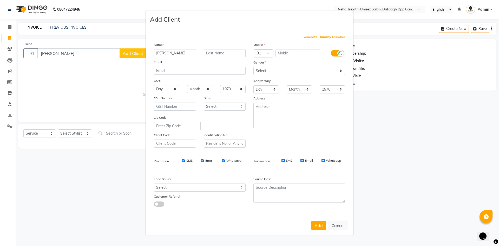
click at [319, 38] on span "Generate Dummy Number" at bounding box center [324, 37] width 43 height 5
type input "1290700000228"
checkbox input "false"
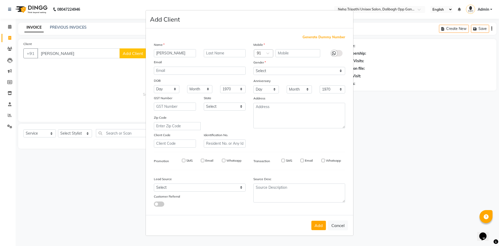
checkbox input "false"
click at [282, 72] on select "Select [DEMOGRAPHIC_DATA] [DEMOGRAPHIC_DATA] Other Prefer Not To Say" at bounding box center [299, 71] width 92 height 8
select select "[DEMOGRAPHIC_DATA]"
click at [253, 67] on select "Select [DEMOGRAPHIC_DATA] [DEMOGRAPHIC_DATA] Other Prefer Not To Say" at bounding box center [299, 71] width 92 height 8
click at [320, 226] on button "Add" at bounding box center [318, 224] width 15 height 9
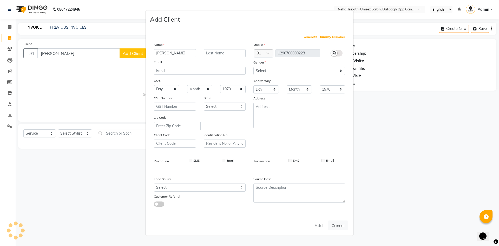
type input "1290700000228"
select select
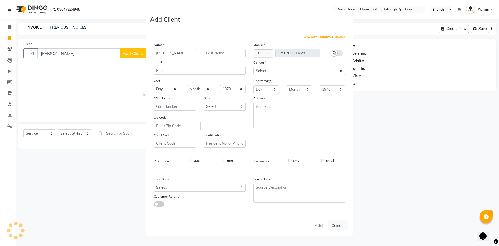
select select
checkbox input "false"
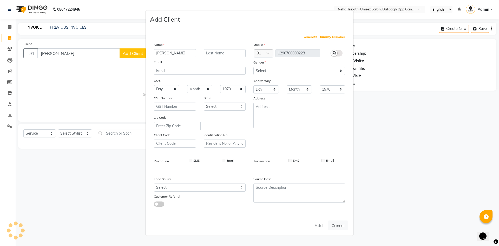
checkbox input "false"
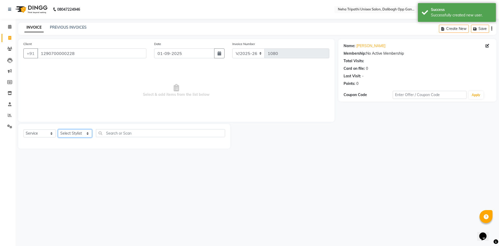
click at [80, 131] on select "Select Stylist [PERSON_NAME] isha [PERSON_NAME] [PERSON_NAME].Tauheed Roshi [PE…" at bounding box center [75, 133] width 34 height 8
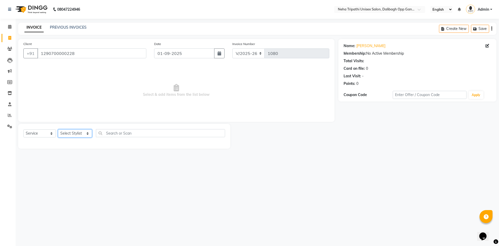
select select "51165"
click at [58, 129] on select "Select Stylist [PERSON_NAME] isha [PERSON_NAME] [PERSON_NAME].Tauheed Roshi [PE…" at bounding box center [75, 133] width 34 height 8
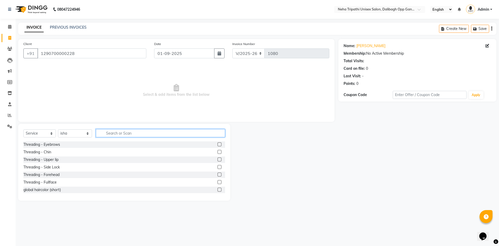
click at [117, 133] on input "text" at bounding box center [160, 133] width 129 height 8
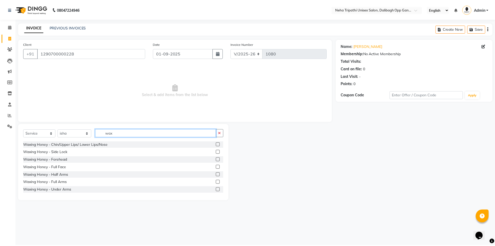
scroll to position [130, 0]
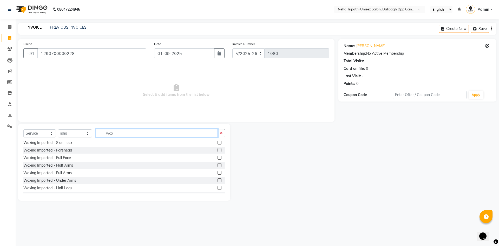
type input "wax"
click at [218, 188] on label at bounding box center [220, 188] width 4 height 4
click at [218, 188] on input "checkbox" at bounding box center [219, 187] width 3 height 3
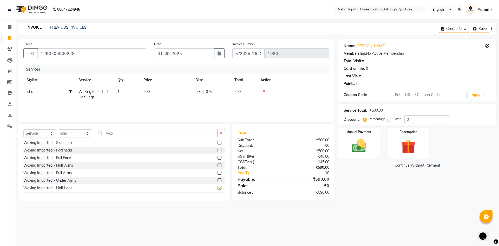
checkbox input "false"
click at [218, 164] on label at bounding box center [220, 165] width 4 height 4
click at [218, 164] on input "checkbox" at bounding box center [219, 165] width 3 height 3
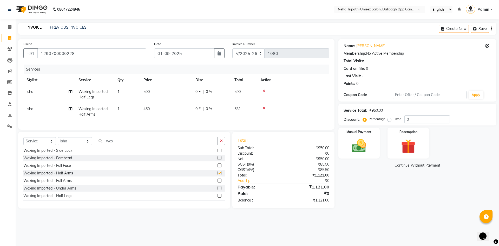
checkbox input "false"
click at [394, 119] on label "Fixed" at bounding box center [398, 118] width 8 height 5
click at [389, 119] on input "Fixed" at bounding box center [391, 119] width 4 height 4
radio input "true"
click at [413, 119] on input "0" at bounding box center [426, 119] width 45 height 8
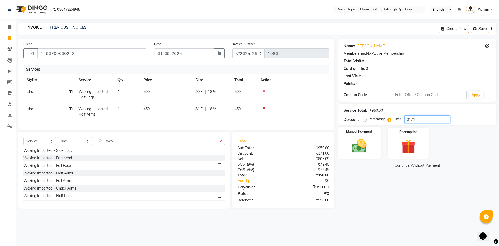
type input "0171"
click at [364, 137] on img at bounding box center [359, 145] width 24 height 17
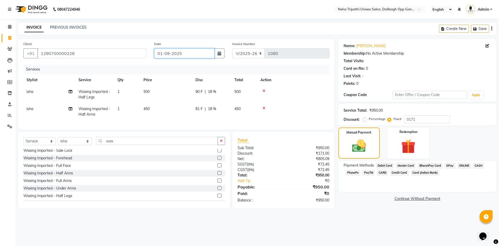
click at [190, 54] on input "01-09-2025" at bounding box center [184, 53] width 61 height 10
select select "9"
select select "2025"
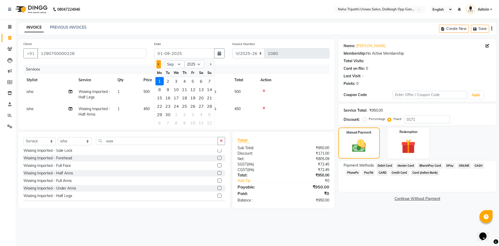
click at [159, 65] on span "Previous month" at bounding box center [159, 64] width 2 height 2
select select "8"
click at [194, 113] on div "29" at bounding box center [193, 114] width 8 height 8
type input "[DATE]"
radio input "true"
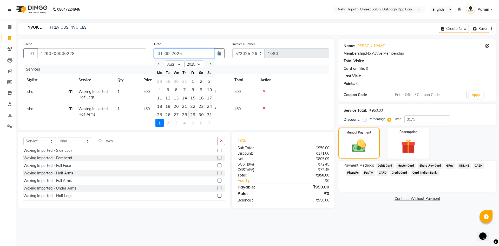
type input "0"
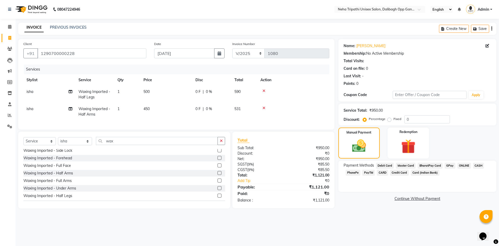
click at [394, 120] on label "Fixed" at bounding box center [398, 118] width 8 height 5
click at [390, 120] on input "Fixed" at bounding box center [391, 119] width 4 height 4
radio input "true"
click at [419, 121] on input "0" at bounding box center [426, 119] width 45 height 8
type input "0171"
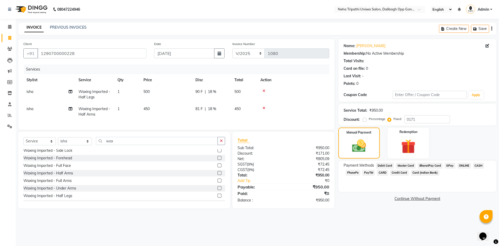
click at [461, 166] on span "ONLINE" at bounding box center [465, 165] width 14 height 6
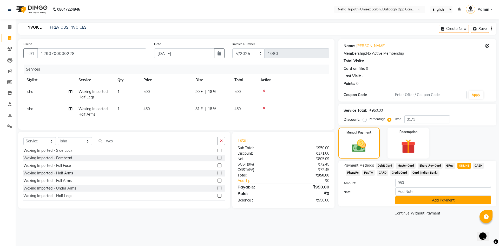
click at [440, 201] on button "Add Payment" at bounding box center [443, 200] width 96 height 8
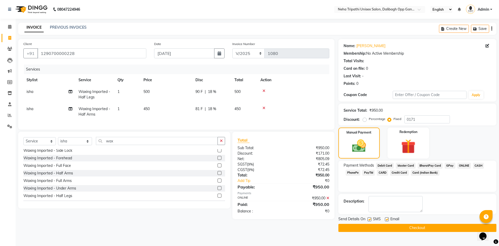
click at [429, 228] on button "Checkout" at bounding box center [417, 228] width 158 height 8
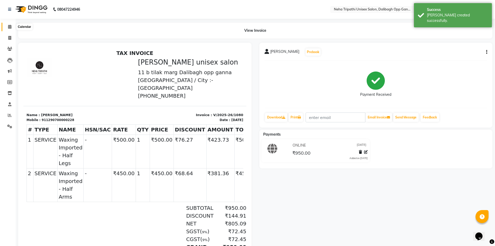
click at [11, 26] on icon at bounding box center [9, 27] width 3 height 4
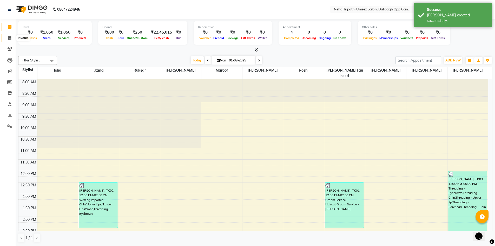
click at [8, 38] on icon at bounding box center [9, 38] width 3 height 4
select select "service"
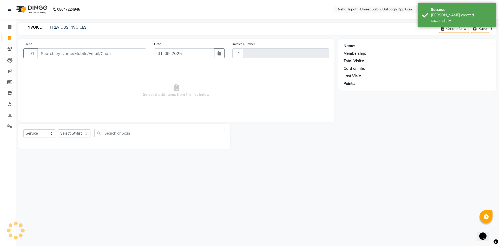
type input "1081"
select select "6624"
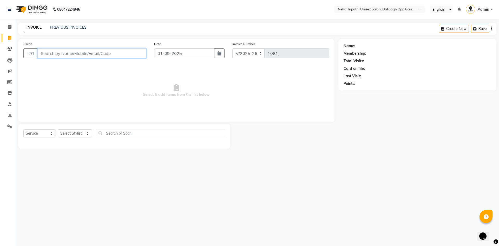
click at [109, 54] on input "Client" at bounding box center [91, 53] width 109 height 10
click at [80, 56] on input "Client" at bounding box center [91, 53] width 109 height 10
click at [122, 53] on input "Client" at bounding box center [91, 53] width 109 height 10
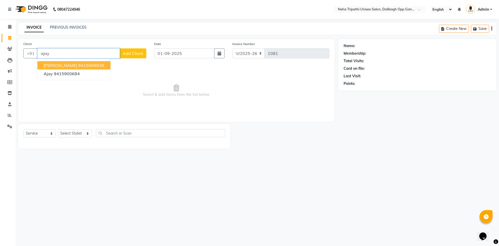
click at [82, 64] on ngb-highlight "9415069938" at bounding box center [91, 65] width 26 height 5
type input "9415069938"
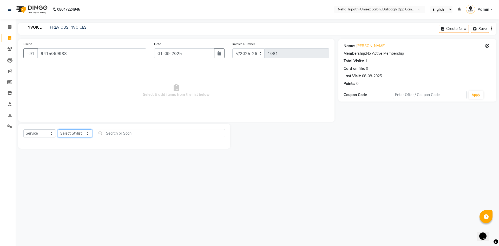
click at [74, 134] on select "Select Stylist [PERSON_NAME] isha [PERSON_NAME] [PERSON_NAME].Tauheed Roshi [PE…" at bounding box center [75, 133] width 34 height 8
select select "51165"
click at [58, 129] on select "Select Stylist [PERSON_NAME] isha [PERSON_NAME] [PERSON_NAME].Tauheed Roshi [PE…" at bounding box center [75, 133] width 34 height 8
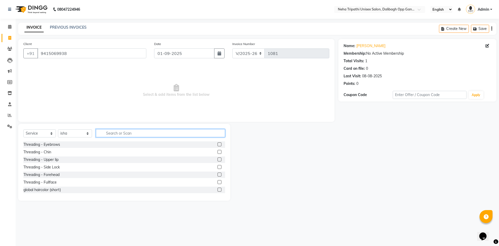
click at [118, 133] on input "text" at bounding box center [160, 133] width 129 height 8
click at [143, 132] on input "text" at bounding box center [160, 133] width 129 height 8
type input "o3"
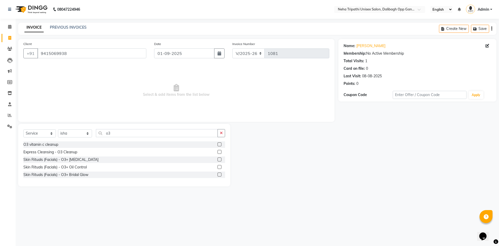
click at [219, 159] on label at bounding box center [220, 159] width 4 height 4
click at [219, 159] on input "checkbox" at bounding box center [219, 159] width 3 height 3
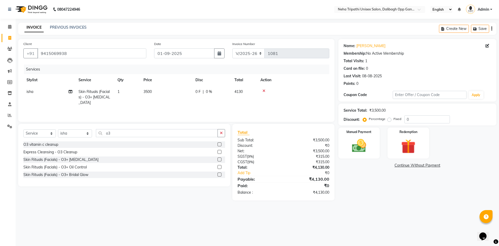
click at [219, 159] on label at bounding box center [220, 159] width 4 height 4
click at [219, 159] on input "checkbox" at bounding box center [219, 159] width 3 height 3
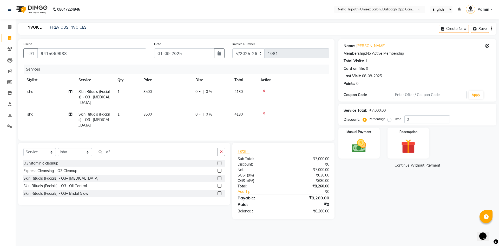
click at [219, 176] on label at bounding box center [220, 178] width 4 height 4
click at [219, 177] on input "checkbox" at bounding box center [219, 178] width 3 height 3
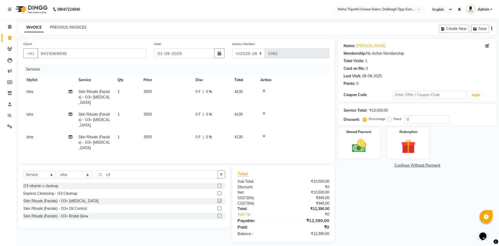
checkbox input "false"
click at [394, 119] on label "Fixed" at bounding box center [398, 118] width 8 height 5
click at [389, 119] on input "Fixed" at bounding box center [391, 119] width 4 height 4
radio input "true"
click at [423, 120] on input "0" at bounding box center [426, 119] width 45 height 8
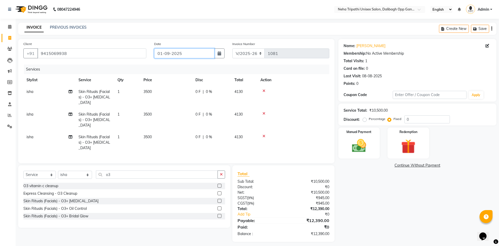
click at [173, 52] on input "01-09-2025" at bounding box center [184, 53] width 61 height 10
select select "9"
select select "2025"
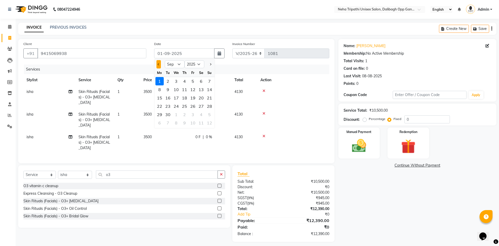
click at [159, 64] on span "Previous month" at bounding box center [159, 64] width 2 height 2
select select "8"
click at [195, 114] on div "29" at bounding box center [193, 114] width 8 height 8
type input "[DATE]"
radio input "true"
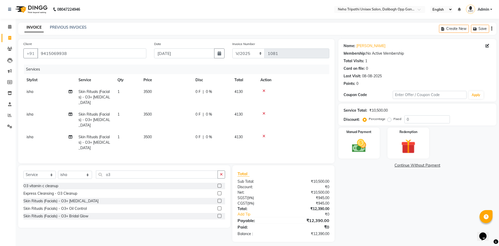
click at [394, 121] on label "Fixed" at bounding box center [398, 118] width 8 height 5
click at [389, 121] on input "Fixed" at bounding box center [391, 119] width 4 height 4
radio input "true"
click at [427, 119] on input "0" at bounding box center [426, 119] width 45 height 8
type input "02390"
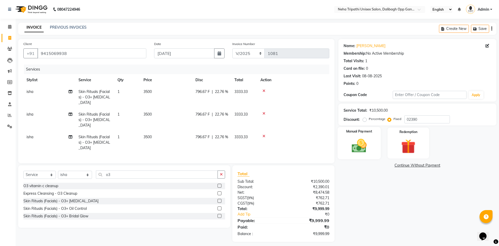
click at [363, 150] on img at bounding box center [359, 145] width 24 height 17
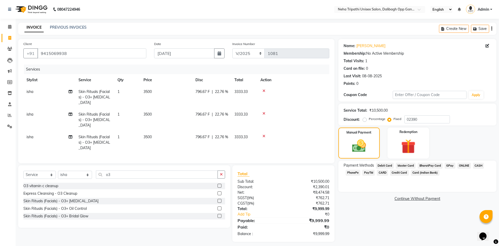
click at [464, 166] on span "ONLINE" at bounding box center [465, 165] width 14 height 6
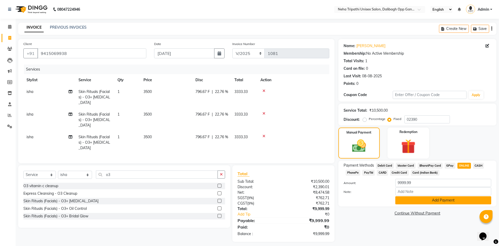
click at [435, 199] on button "Add Payment" at bounding box center [443, 200] width 96 height 8
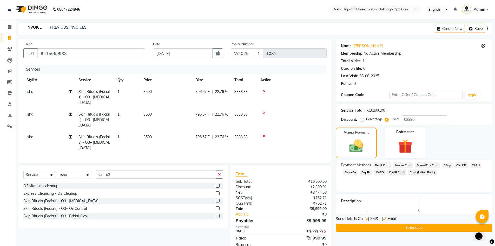
click at [413, 227] on button "Checkout" at bounding box center [414, 227] width 157 height 8
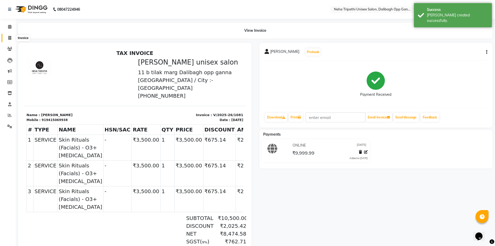
click at [10, 39] on icon at bounding box center [9, 38] width 3 height 4
select select "6624"
select select "service"
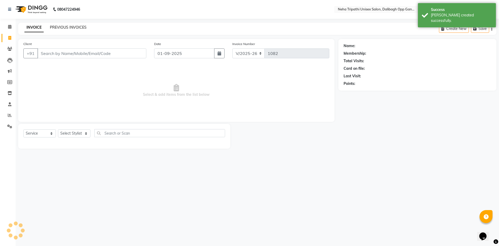
click at [59, 28] on link "PREVIOUS INVOICES" at bounding box center [68, 27] width 37 height 5
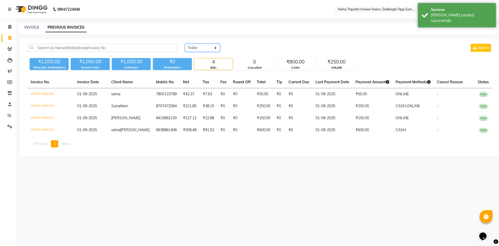
click at [200, 49] on select "[DATE] [DATE] Custom Range" at bounding box center [202, 48] width 35 height 8
select select "range"
click at [185, 44] on select "[DATE] [DATE] Custom Range" at bounding box center [202, 48] width 35 height 8
click at [243, 48] on input "01-09-2025" at bounding box center [245, 47] width 36 height 7
select select "9"
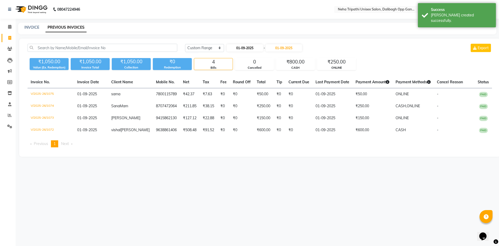
select select "2025"
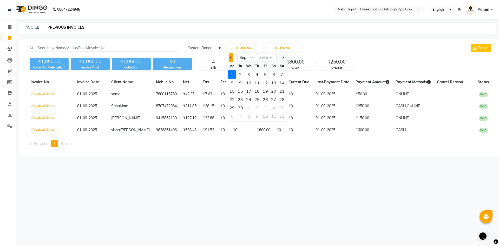
click at [232, 56] on button "Previous month" at bounding box center [231, 57] width 4 height 8
select select "8"
click at [259, 106] on div "28" at bounding box center [257, 107] width 8 height 8
type input "[DATE]"
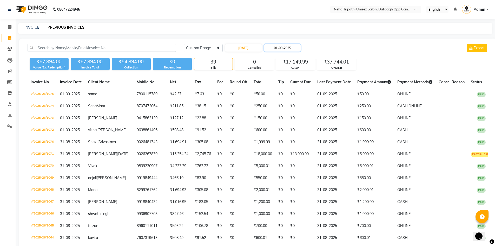
click at [286, 49] on input "01-09-2025" at bounding box center [282, 47] width 36 height 7
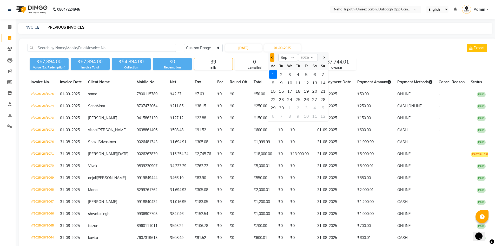
click at [272, 58] on span "Previous month" at bounding box center [272, 57] width 2 height 2
select select "8"
click at [298, 108] on div "28" at bounding box center [298, 107] width 8 height 8
type input "[DATE]"
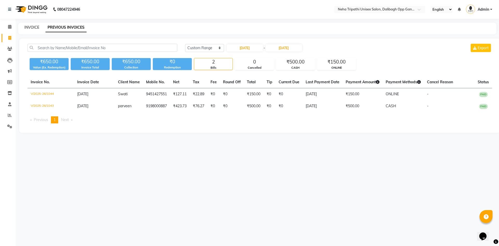
click at [29, 27] on link "INVOICE" at bounding box center [31, 27] width 15 height 5
select select "service"
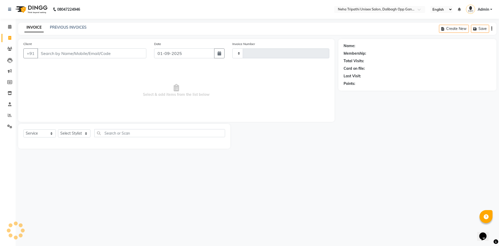
type input "1082"
select select "6624"
click at [72, 27] on link "PREVIOUS INVOICES" at bounding box center [68, 27] width 37 height 5
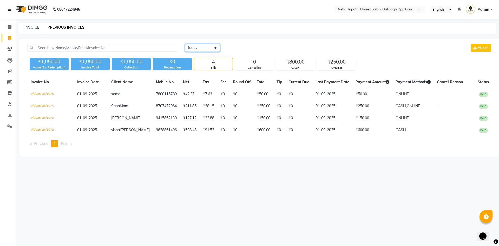
click at [192, 48] on select "[DATE] [DATE] Custom Range" at bounding box center [202, 48] width 35 height 8
select select "range"
click at [185, 44] on select "[DATE] [DATE] Custom Range" at bounding box center [202, 48] width 35 height 8
click at [240, 48] on input "01-09-2025" at bounding box center [245, 47] width 36 height 7
select select "9"
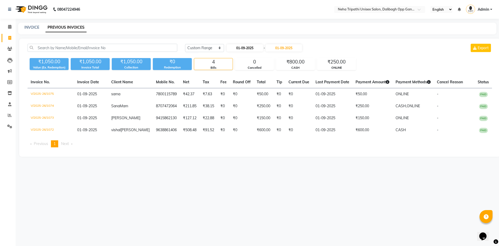
select select "2025"
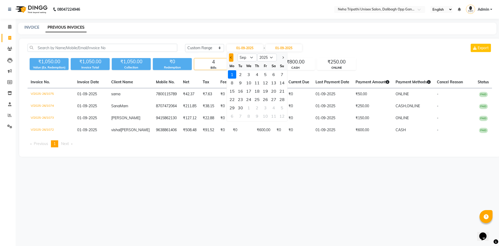
click at [232, 56] on button "Previous month" at bounding box center [231, 57] width 4 height 8
click at [251, 107] on div "27" at bounding box center [249, 107] width 8 height 8
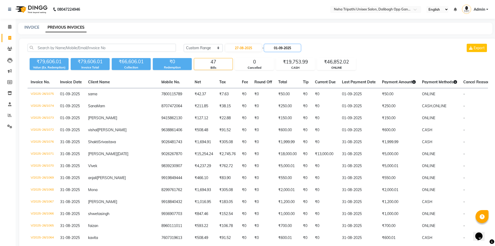
click at [281, 50] on input "01-09-2025" at bounding box center [282, 47] width 36 height 7
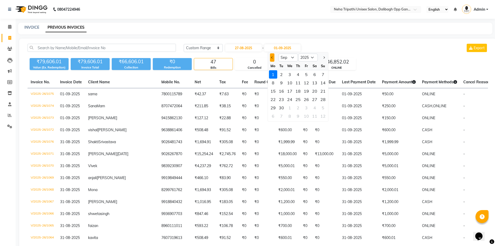
click at [272, 57] on span "Previous month" at bounding box center [272, 57] width 2 height 2
click at [291, 107] on div "27" at bounding box center [290, 107] width 8 height 8
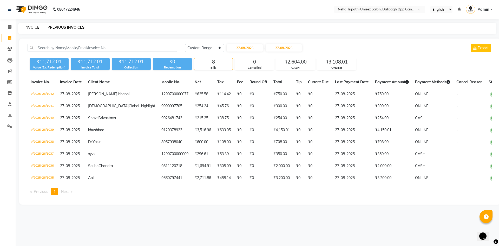
click at [29, 26] on link "INVOICE" at bounding box center [31, 27] width 15 height 5
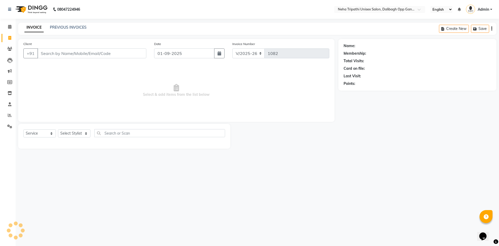
click at [62, 54] on input "Client" at bounding box center [91, 53] width 109 height 10
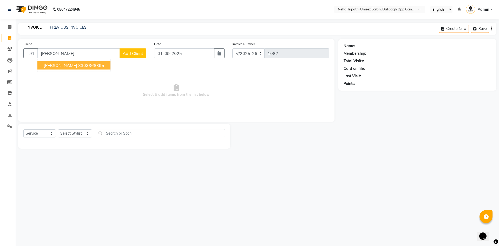
click at [78, 65] on ngb-highlight "8303368395" at bounding box center [91, 65] width 26 height 5
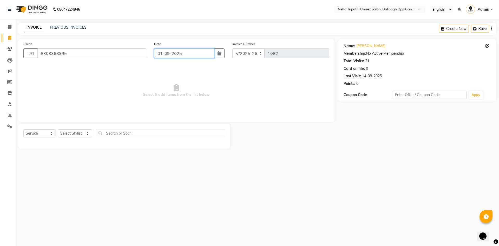
click at [171, 53] on input "01-09-2025" at bounding box center [184, 53] width 61 height 10
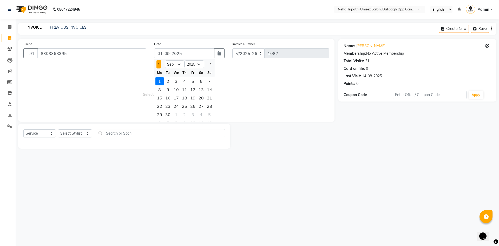
click at [157, 62] on button "Previous month" at bounding box center [158, 64] width 4 height 8
click at [177, 115] on div "27" at bounding box center [176, 114] width 8 height 8
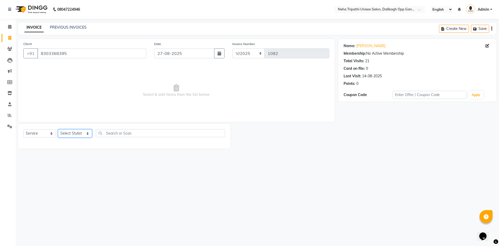
click at [79, 134] on select "Select Stylist [PERSON_NAME] isha [PERSON_NAME] [PERSON_NAME].Tauheed Roshi [PE…" at bounding box center [75, 133] width 34 height 8
click at [58, 129] on select "Select Stylist [PERSON_NAME] isha [PERSON_NAME] [PERSON_NAME].Tauheed Roshi [PE…" at bounding box center [75, 133] width 34 height 8
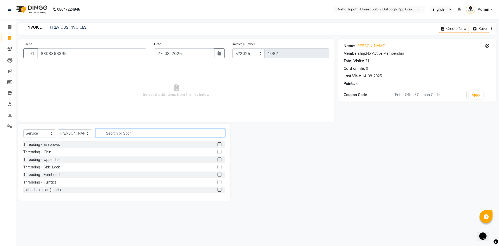
click at [115, 133] on input "text" at bounding box center [160, 133] width 129 height 8
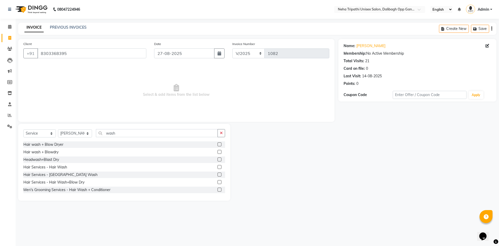
click at [218, 158] on label at bounding box center [220, 159] width 4 height 4
click at [218, 158] on input "checkbox" at bounding box center [219, 159] width 3 height 3
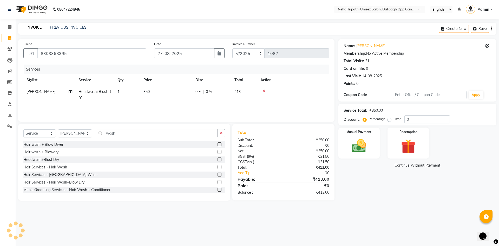
click at [218, 143] on label at bounding box center [220, 144] width 4 height 4
click at [218, 143] on input "checkbox" at bounding box center [219, 144] width 3 height 3
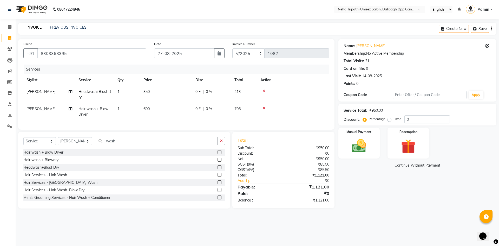
click at [264, 90] on icon at bounding box center [264, 91] width 3 height 4
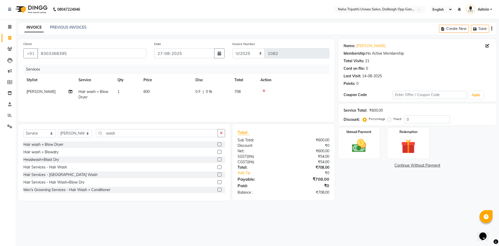
click at [149, 89] on td "600" at bounding box center [166, 94] width 52 height 17
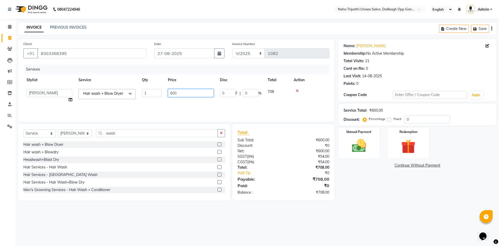
drag, startPoint x: 185, startPoint y: 91, endPoint x: 161, endPoint y: 94, distance: 24.1
click at [161, 94] on tr "[PERSON_NAME] isha [PERSON_NAME] [PERSON_NAME].Tauheed Roshi [PERSON_NAME] [PER…" at bounding box center [176, 96] width 306 height 20
click at [370, 211] on div "08047224946 Select Location × Neha Tripathi Unisex Salon, Dalibagh Opp Ganna Sa…" at bounding box center [249, 123] width 499 height 246
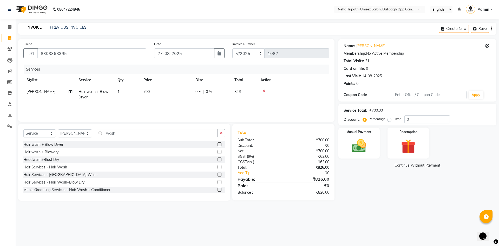
click at [394, 120] on label "Fixed" at bounding box center [398, 118] width 8 height 5
click at [391, 120] on input "Fixed" at bounding box center [391, 119] width 4 height 4
click at [423, 118] on input "0" at bounding box center [426, 119] width 45 height 8
click at [344, 146] on div "Manual Payment" at bounding box center [358, 143] width 43 height 32
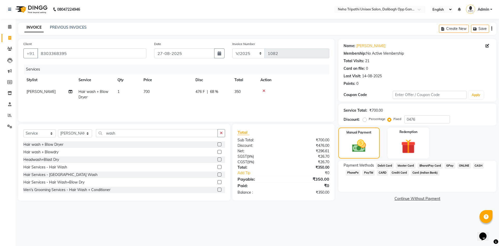
click at [463, 166] on span "ONLINE" at bounding box center [465, 165] width 14 height 6
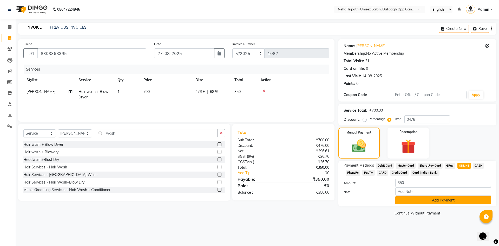
click at [427, 196] on button "Add Payment" at bounding box center [443, 200] width 96 height 8
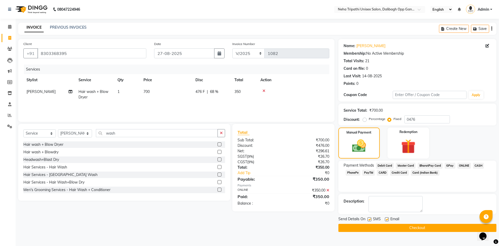
click at [409, 226] on button "Checkout" at bounding box center [417, 228] width 158 height 8
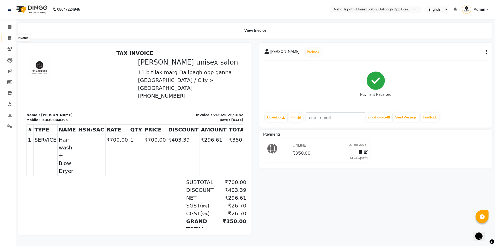
drag, startPoint x: 10, startPoint y: 38, endPoint x: 24, endPoint y: 40, distance: 14.1
click at [10, 38] on icon at bounding box center [9, 38] width 3 height 4
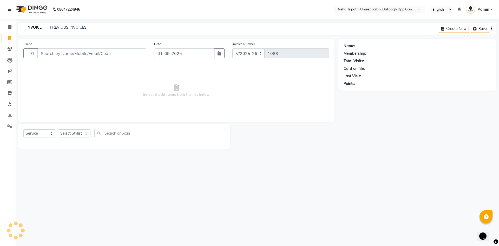
click at [60, 53] on input "Client" at bounding box center [91, 53] width 109 height 10
click at [131, 56] on span "Add Client" at bounding box center [133, 53] width 21 height 5
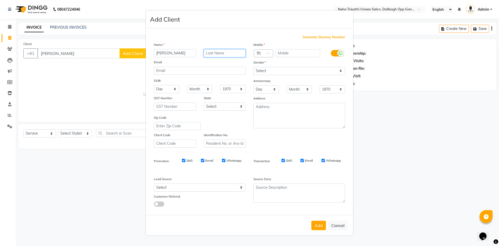
click at [221, 54] on input "text" at bounding box center [225, 53] width 42 height 8
click at [304, 55] on input "text" at bounding box center [298, 53] width 45 height 8
click at [269, 69] on select "Select [DEMOGRAPHIC_DATA] [DEMOGRAPHIC_DATA] Other Prefer Not To Say" at bounding box center [299, 71] width 92 height 8
click at [253, 67] on select "Select [DEMOGRAPHIC_DATA] [DEMOGRAPHIC_DATA] Other Prefer Not To Say" at bounding box center [299, 71] width 92 height 8
click at [316, 227] on button "Add" at bounding box center [318, 224] width 15 height 9
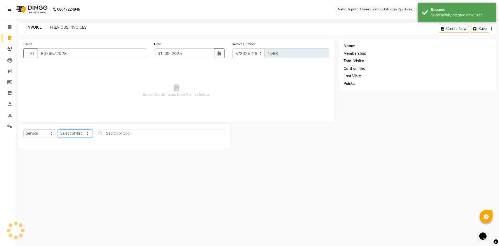
drag, startPoint x: 72, startPoint y: 132, endPoint x: 73, endPoint y: 135, distance: 3.4
click at [72, 132] on select "Select Stylist [PERSON_NAME] isha [PERSON_NAME] [PERSON_NAME].Tauheed Roshi [PE…" at bounding box center [75, 133] width 34 height 8
click at [58, 129] on select "Select Stylist [PERSON_NAME] isha [PERSON_NAME] [PERSON_NAME].Tauheed Roshi [PE…" at bounding box center [75, 133] width 34 height 8
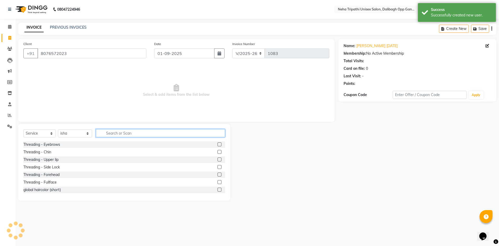
click at [123, 134] on input "text" at bounding box center [160, 133] width 129 height 8
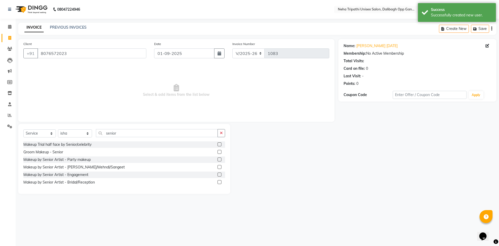
click at [219, 181] on label at bounding box center [220, 182] width 4 height 4
click at [219, 181] on input "checkbox" at bounding box center [219, 181] width 3 height 3
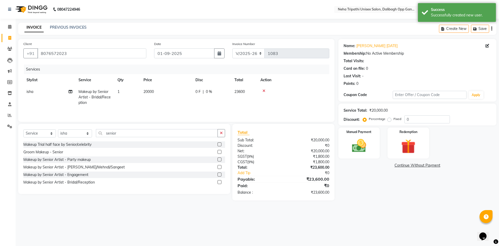
click at [149, 90] on span "20000" at bounding box center [148, 91] width 10 height 5
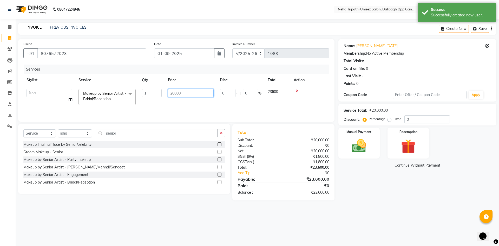
drag, startPoint x: 163, startPoint y: 93, endPoint x: 168, endPoint y: 94, distance: 4.8
click at [168, 94] on input "20000" at bounding box center [191, 93] width 46 height 8
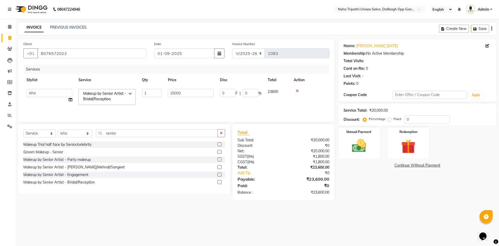
click at [360, 192] on div "Name: [PERSON_NAME] [DATE] Membership: No Active Membership Total Visits: Card …" at bounding box center [419, 119] width 162 height 161
click at [386, 120] on div "Percentage Fixed" at bounding box center [384, 119] width 41 height 7
click at [394, 118] on label "Fixed" at bounding box center [398, 118] width 8 height 5
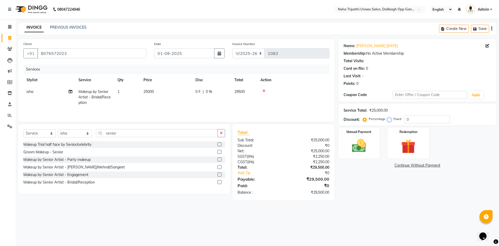
click at [389, 118] on input "Fixed" at bounding box center [391, 119] width 4 height 4
click at [423, 118] on input "0" at bounding box center [426, 119] width 45 height 8
click at [174, 51] on input "01-09-2025" at bounding box center [184, 53] width 61 height 10
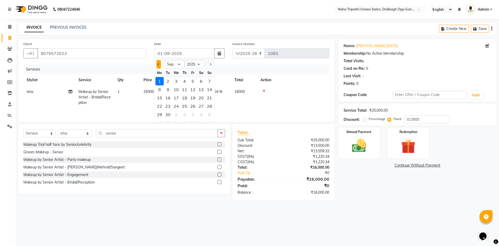
click at [158, 63] on button "Previous month" at bounding box center [158, 64] width 4 height 8
click at [176, 115] on div "27" at bounding box center [176, 114] width 8 height 8
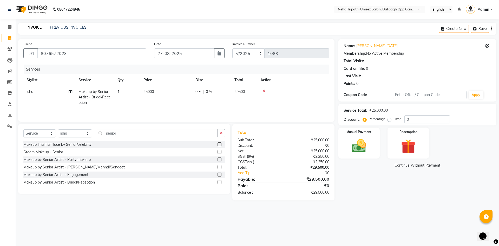
click at [394, 119] on label "Fixed" at bounding box center [398, 118] width 8 height 5
click at [389, 119] on input "Fixed" at bounding box center [391, 119] width 4 height 4
click at [418, 120] on input "0" at bounding box center [426, 119] width 45 height 8
click at [425, 120] on input "017500" at bounding box center [426, 119] width 45 height 8
click at [373, 148] on div "Manual Payment" at bounding box center [358, 143] width 43 height 32
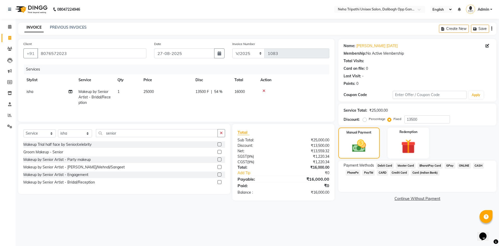
click at [475, 165] on span "CASH" at bounding box center [478, 165] width 11 height 6
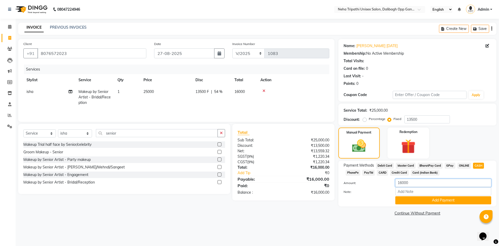
drag, startPoint x: 420, startPoint y: 184, endPoint x: 372, endPoint y: 186, distance: 48.2
click at [372, 186] on div "Amount: 16000" at bounding box center [417, 183] width 155 height 9
click at [426, 203] on button "Add Payment" at bounding box center [443, 200] width 96 height 8
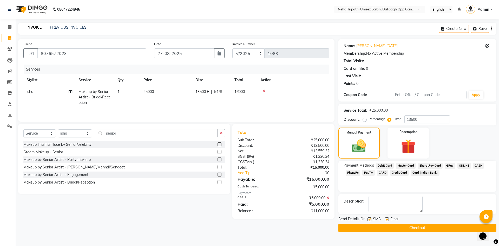
click at [401, 227] on button "Checkout" at bounding box center [417, 228] width 158 height 8
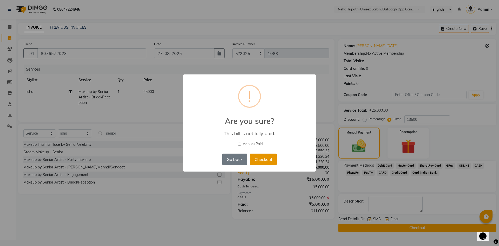
click at [255, 165] on button "Checkout" at bounding box center [263, 158] width 27 height 11
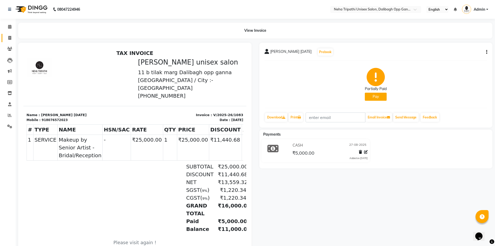
drag, startPoint x: 9, startPoint y: 40, endPoint x: 14, endPoint y: 40, distance: 4.7
click at [9, 40] on span at bounding box center [9, 38] width 9 height 6
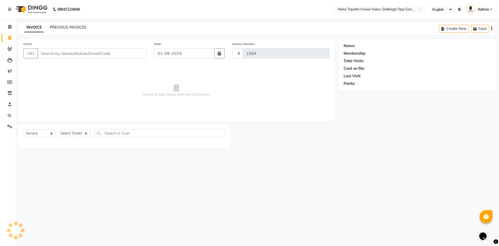
click at [73, 28] on link "PREVIOUS INVOICES" at bounding box center [68, 27] width 37 height 5
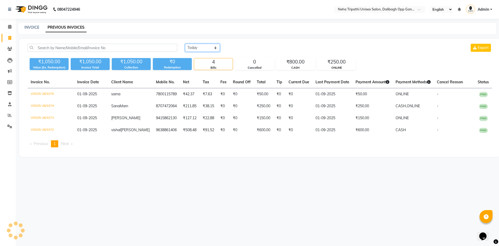
click at [208, 47] on select "[DATE] [DATE] Custom Range" at bounding box center [202, 48] width 35 height 8
click at [185, 44] on select "[DATE] [DATE] Custom Range" at bounding box center [202, 48] width 35 height 8
click at [251, 50] on input "01-09-2025" at bounding box center [245, 47] width 36 height 7
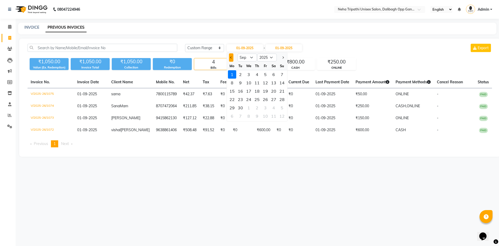
click at [230, 56] on button "Previous month" at bounding box center [231, 57] width 4 height 8
click at [241, 108] on div "26" at bounding box center [240, 107] width 8 height 8
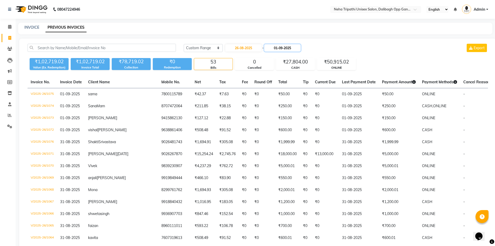
click at [287, 49] on input "01-09-2025" at bounding box center [282, 47] width 36 height 7
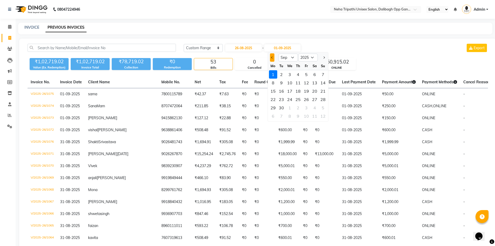
click at [272, 57] on span "Previous month" at bounding box center [272, 57] width 2 height 2
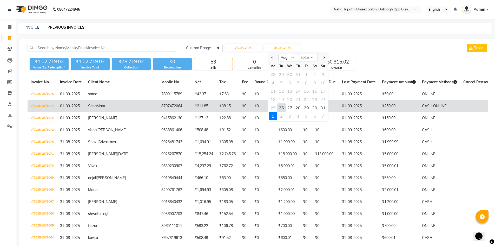
click at [282, 107] on div "26" at bounding box center [281, 107] width 8 height 8
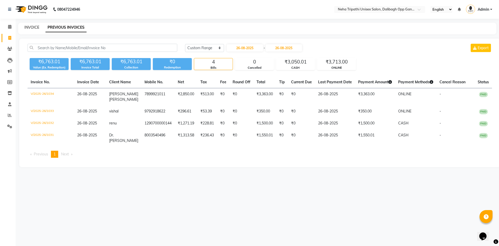
click at [36, 28] on link "INVOICE" at bounding box center [31, 27] width 15 height 5
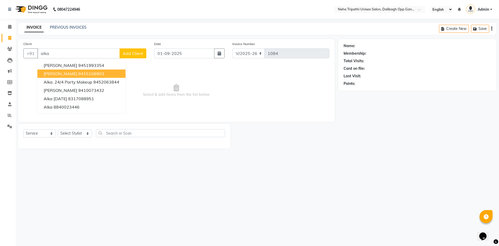
click at [105, 75] on button "Alka Maam 9415106903" at bounding box center [81, 73] width 88 height 8
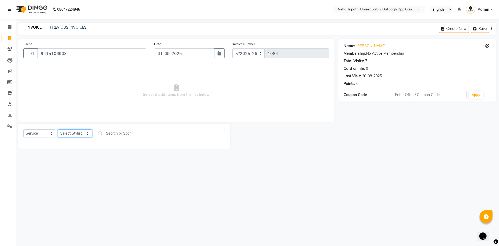
click at [67, 136] on select "Select Stylist [PERSON_NAME] isha [PERSON_NAME] [PERSON_NAME].Tauheed Roshi [PE…" at bounding box center [75, 133] width 34 height 8
click at [58, 129] on select "Select Stylist [PERSON_NAME] isha [PERSON_NAME] [PERSON_NAME].Tauheed Roshi [PE…" at bounding box center [75, 133] width 34 height 8
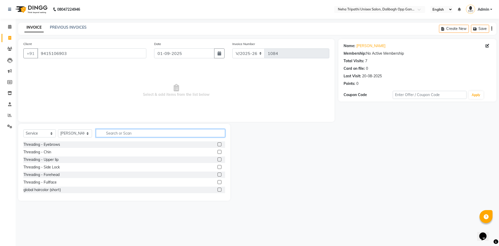
click at [130, 133] on input "text" at bounding box center [160, 133] width 129 height 8
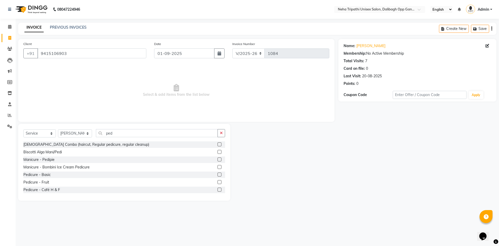
click at [218, 173] on label at bounding box center [220, 174] width 4 height 4
click at [218, 173] on input "checkbox" at bounding box center [219, 174] width 3 height 3
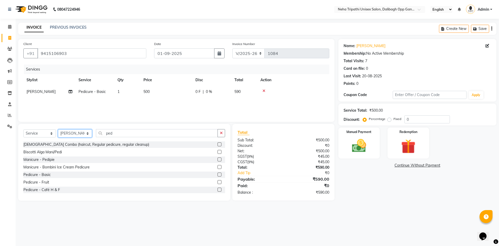
drag, startPoint x: 70, startPoint y: 132, endPoint x: 67, endPoint y: 129, distance: 4.4
click at [67, 129] on div "Select Service Product Membership Package Voucher Prepaid Gift Card Select Styl…" at bounding box center [124, 135] width 202 height 12
click at [58, 129] on select "Select Stylist [PERSON_NAME] isha [PERSON_NAME] [PERSON_NAME].Tauheed Roshi [PE…" at bounding box center [75, 133] width 34 height 8
click at [218, 143] on label at bounding box center [220, 144] width 4 height 4
click at [218, 143] on input "checkbox" at bounding box center [219, 144] width 3 height 3
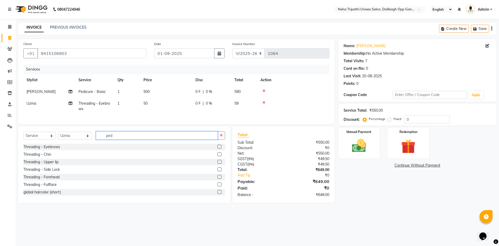
click at [102, 139] on input "ped" at bounding box center [157, 135] width 122 height 8
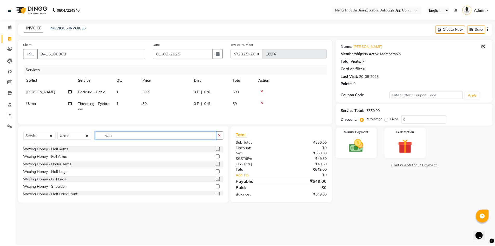
scroll to position [78, 0]
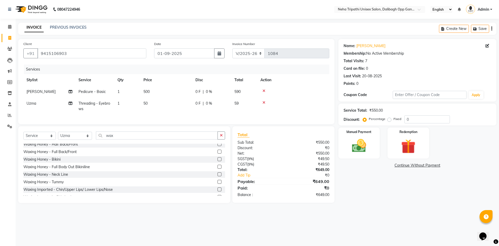
click at [218, 191] on label at bounding box center [220, 189] width 4 height 4
click at [218, 191] on input "checkbox" at bounding box center [219, 189] width 3 height 3
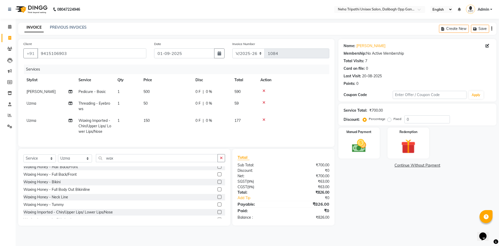
click at [149, 119] on span "150" at bounding box center [146, 120] width 6 height 5
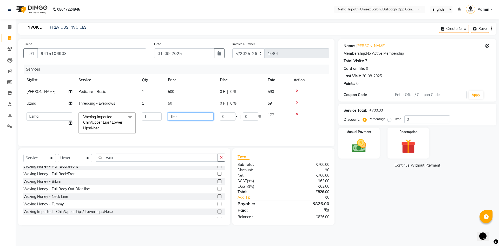
click at [164, 118] on tr "[PERSON_NAME] isha [PERSON_NAME] [PERSON_NAME].Tauheed Roshi [PERSON_NAME] [PER…" at bounding box center [176, 123] width 306 height 28
click at [397, 180] on div "Name: [PERSON_NAME] Membership: No Active Membership Total Visits: 7 Card on fi…" at bounding box center [419, 132] width 162 height 186
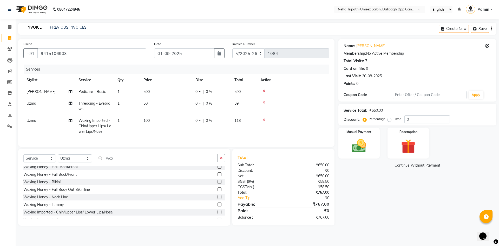
click at [394, 119] on label "Fixed" at bounding box center [398, 118] width 8 height 5
click at [389, 119] on input "Fixed" at bounding box center [391, 119] width 4 height 4
click at [190, 55] on input "01-09-2025" at bounding box center [184, 53] width 61 height 10
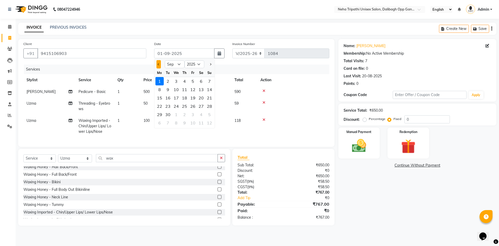
click at [160, 64] on span "Previous month" at bounding box center [159, 64] width 2 height 2
click at [170, 114] on div "26" at bounding box center [168, 114] width 8 height 8
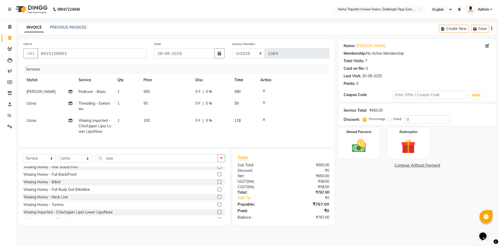
click at [394, 120] on label "Fixed" at bounding box center [398, 118] width 8 height 5
click at [390, 120] on input "Fixed" at bounding box center [391, 119] width 4 height 4
click at [410, 119] on input "0" at bounding box center [426, 119] width 45 height 8
click at [369, 143] on img at bounding box center [359, 145] width 24 height 17
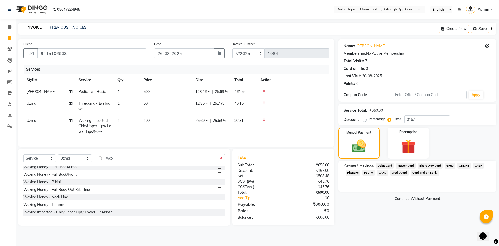
click at [474, 167] on span "CASH" at bounding box center [478, 165] width 11 height 6
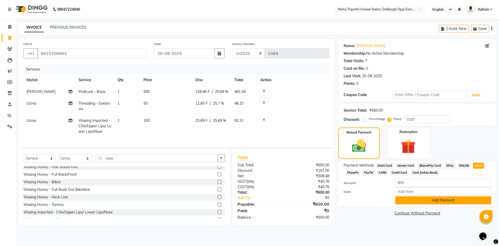
click at [442, 201] on button "Add Payment" at bounding box center [443, 200] width 96 height 8
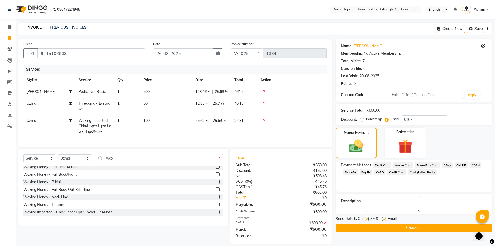
click at [426, 226] on button "Checkout" at bounding box center [414, 227] width 157 height 8
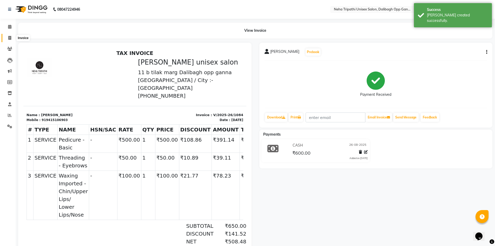
drag, startPoint x: 8, startPoint y: 37, endPoint x: 25, endPoint y: 42, distance: 17.1
click at [8, 37] on icon at bounding box center [9, 38] width 3 height 4
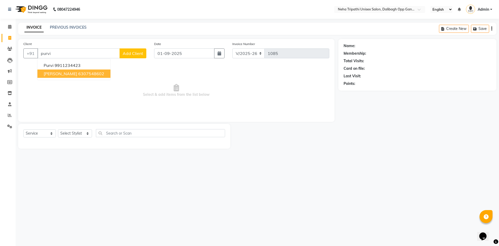
click at [77, 74] on span "[PERSON_NAME]" at bounding box center [61, 73] width 34 height 5
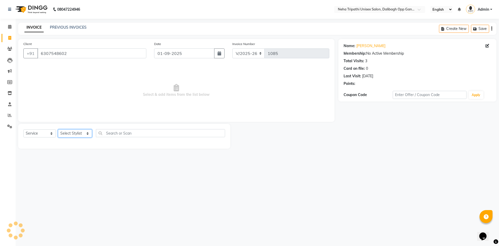
click at [75, 132] on select "Select Stylist [PERSON_NAME] isha [PERSON_NAME] [PERSON_NAME].Tauheed Roshi [PE…" at bounding box center [75, 133] width 34 height 8
click at [58, 129] on select "Select Stylist [PERSON_NAME] isha [PERSON_NAME] [PERSON_NAME].Tauheed Roshi [PE…" at bounding box center [75, 133] width 34 height 8
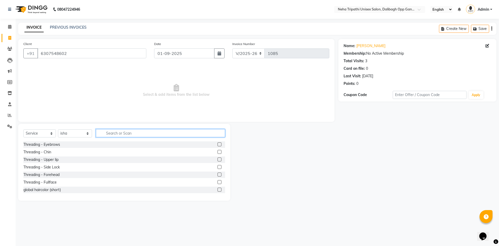
click at [108, 133] on input "text" at bounding box center [160, 133] width 129 height 8
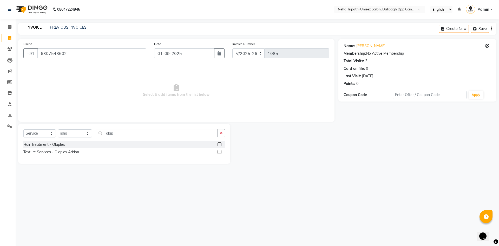
click at [220, 144] on label at bounding box center [220, 144] width 4 height 4
click at [220, 144] on input "checkbox" at bounding box center [219, 144] width 3 height 3
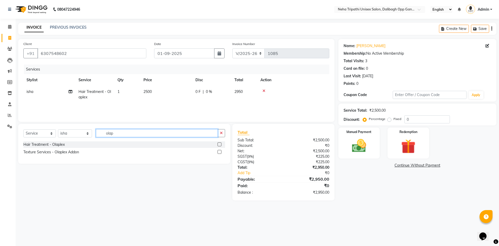
drag, startPoint x: 119, startPoint y: 134, endPoint x: 107, endPoint y: 134, distance: 12.2
click at [107, 134] on input "olap" at bounding box center [157, 133] width 122 height 8
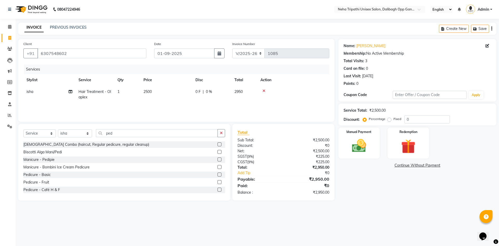
click at [218, 175] on label at bounding box center [220, 174] width 4 height 4
click at [218, 175] on input "checkbox" at bounding box center [219, 174] width 3 height 3
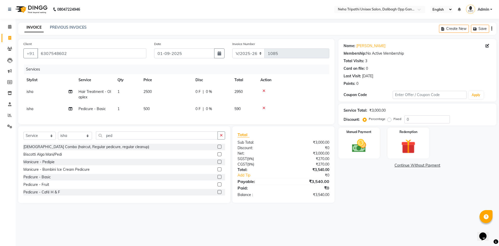
click at [148, 106] on span "500" at bounding box center [146, 108] width 6 height 5
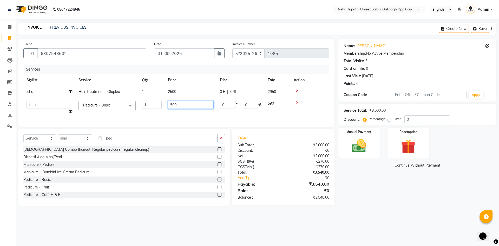
drag, startPoint x: 185, startPoint y: 103, endPoint x: 155, endPoint y: 108, distance: 30.6
click at [155, 108] on tr "[PERSON_NAME] isha [PERSON_NAME] [PERSON_NAME].Tauheed Roshi [PERSON_NAME] [PER…" at bounding box center [176, 107] width 306 height 20
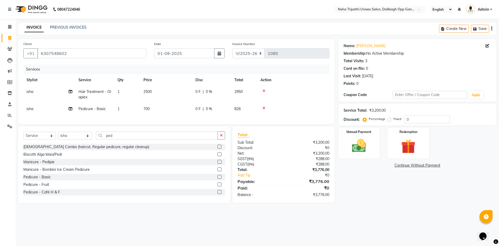
click at [379, 192] on div "Name: [PERSON_NAME] Membership: No Active Membership Total Visits: 3 Card on fi…" at bounding box center [419, 121] width 162 height 164
click at [394, 119] on label "Fixed" at bounding box center [398, 118] width 8 height 5
click at [389, 119] on input "Fixed" at bounding box center [391, 119] width 4 height 4
click at [426, 120] on input "0" at bounding box center [426, 119] width 45 height 8
click at [192, 52] on input "01-09-2025" at bounding box center [184, 53] width 61 height 10
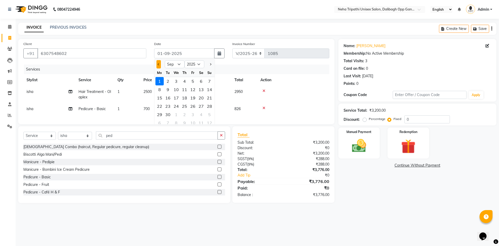
click at [159, 64] on span "Previous month" at bounding box center [159, 64] width 2 height 2
click at [171, 114] on div "26" at bounding box center [168, 114] width 8 height 8
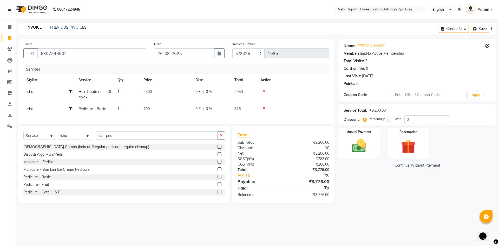
click at [394, 119] on label "Fixed" at bounding box center [398, 118] width 8 height 5
click at [389, 119] on input "Fixed" at bounding box center [391, 119] width 4 height 4
click at [430, 119] on input "0" at bounding box center [426, 119] width 45 height 8
click at [366, 146] on img at bounding box center [359, 145] width 24 height 17
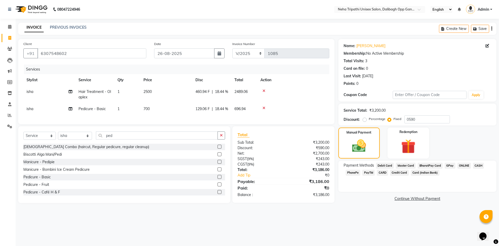
click at [462, 163] on span "ONLINE" at bounding box center [465, 165] width 14 height 6
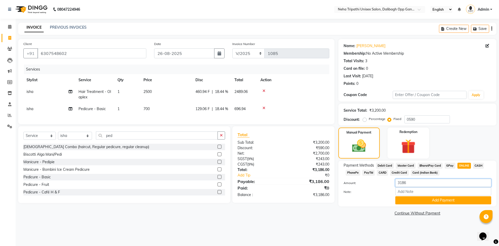
click at [375, 185] on div "Amount: 3186" at bounding box center [417, 183] width 155 height 9
click at [422, 200] on button "Add Payment" at bounding box center [443, 200] width 96 height 8
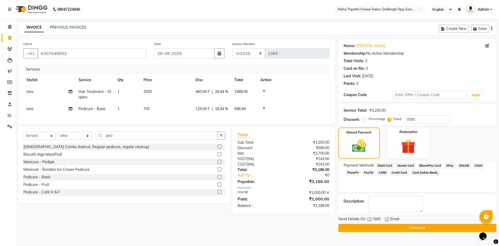
click at [410, 227] on button "Checkout" at bounding box center [417, 228] width 158 height 8
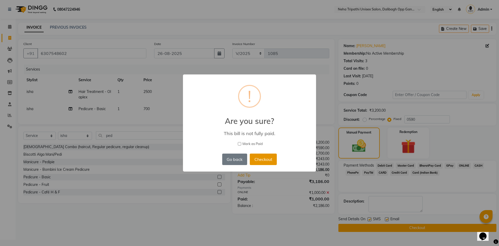
click at [270, 158] on button "Checkout" at bounding box center [263, 158] width 27 height 11
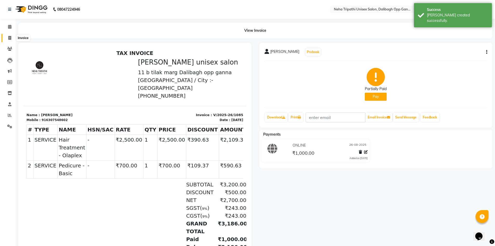
click at [9, 38] on icon at bounding box center [9, 38] width 3 height 4
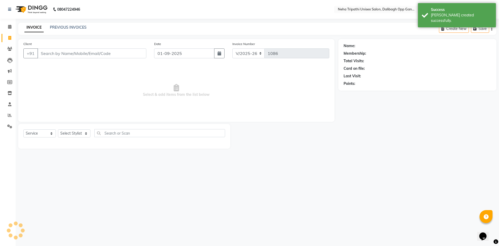
click at [57, 24] on div "INVOICE PREVIOUS INVOICES Create New Save" at bounding box center [257, 29] width 478 height 12
click at [59, 27] on link "PREVIOUS INVOICES" at bounding box center [68, 27] width 37 height 5
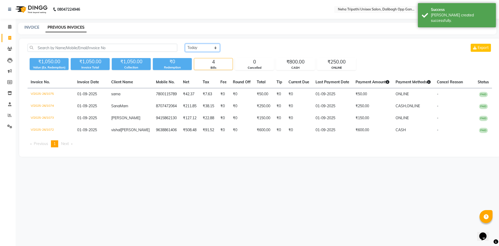
click at [202, 45] on select "[DATE] [DATE] Custom Range" at bounding box center [202, 48] width 35 height 8
click at [185, 44] on select "[DATE] [DATE] Custom Range" at bounding box center [202, 48] width 35 height 8
click at [242, 48] on input "01-09-2025" at bounding box center [245, 47] width 36 height 7
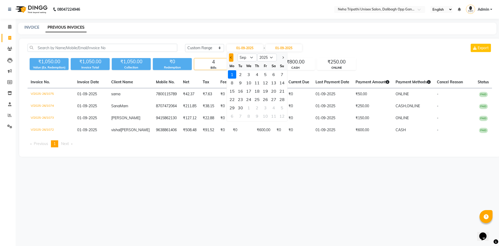
click at [230, 57] on button "Previous month" at bounding box center [231, 57] width 4 height 8
click at [231, 108] on div "25" at bounding box center [232, 107] width 8 height 8
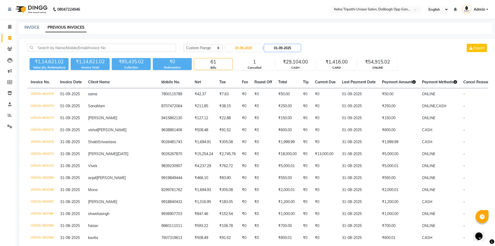
click at [286, 48] on input "01-09-2025" at bounding box center [282, 47] width 36 height 7
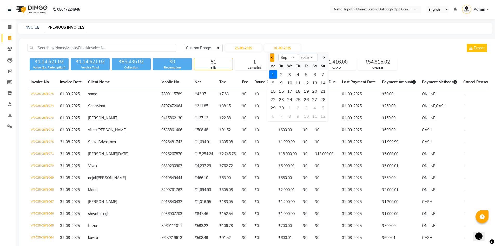
click at [272, 57] on span "Previous month" at bounding box center [272, 57] width 2 height 2
click at [275, 107] on div "25" at bounding box center [273, 107] width 8 height 8
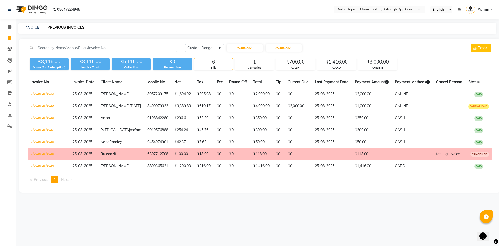
click at [232, 222] on div "08047224946 Select Location × Neha Tripathi Unisex Salon, Dalibagh Opp Ganna Sa…" at bounding box center [249, 123] width 499 height 246
click at [195, 49] on select "[DATE] [DATE] Custom Range" at bounding box center [204, 48] width 39 height 8
click at [185, 44] on select "[DATE] [DATE] Custom Range" at bounding box center [204, 48] width 39 height 8
click at [258, 48] on input "25-08-2025" at bounding box center [245, 47] width 36 height 7
click at [278, 99] on div "24" at bounding box center [282, 99] width 8 height 8
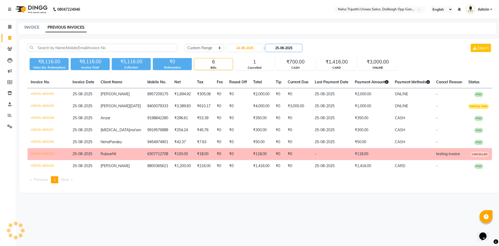
click at [284, 48] on input "25-08-2025" at bounding box center [284, 47] width 36 height 7
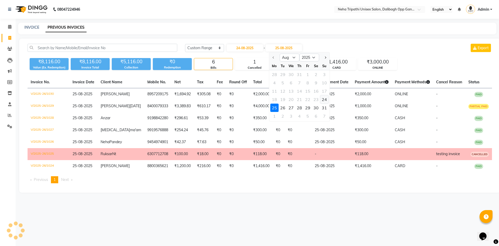
click at [325, 97] on div "24" at bounding box center [324, 99] width 8 height 8
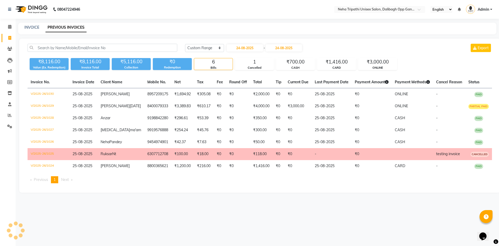
click at [264, 219] on div "08047224946 Select Location × Neha Tripathi Unisex Salon, Dalibagh Opp Ganna Sa…" at bounding box center [249, 123] width 499 height 246
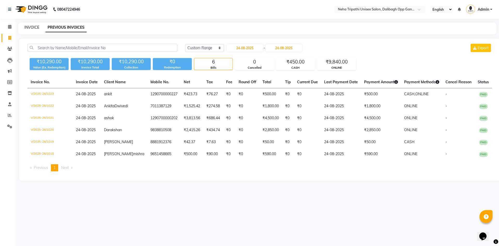
click at [31, 29] on link "INVOICE" at bounding box center [31, 27] width 15 height 5
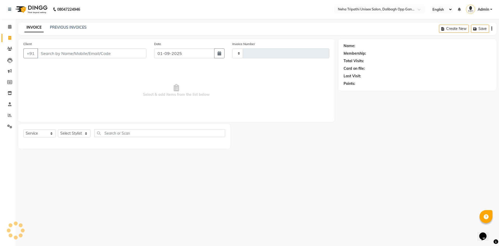
click at [64, 51] on input "Client" at bounding box center [91, 53] width 109 height 10
click at [137, 55] on span "Add Client" at bounding box center [133, 53] width 21 height 5
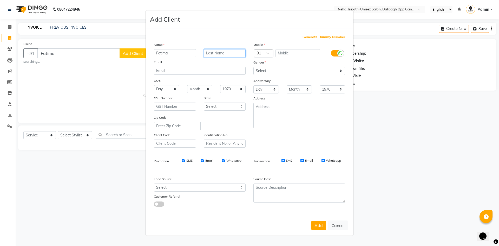
click at [221, 52] on input "text" at bounding box center [225, 53] width 42 height 8
click at [305, 51] on input "text" at bounding box center [298, 53] width 45 height 8
click at [279, 70] on select "Select [DEMOGRAPHIC_DATA] [DEMOGRAPHIC_DATA] Other Prefer Not To Say" at bounding box center [299, 71] width 92 height 8
click at [253, 67] on select "Select [DEMOGRAPHIC_DATA] [DEMOGRAPHIC_DATA] Other Prefer Not To Say" at bounding box center [299, 71] width 92 height 8
click at [278, 53] on input "971586612274" at bounding box center [298, 53] width 45 height 8
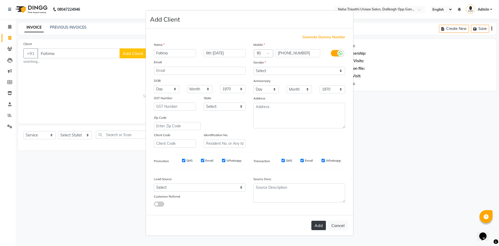
click at [318, 223] on button "Add" at bounding box center [318, 224] width 15 height 9
click at [287, 53] on input "[PHONE_NUMBER]" at bounding box center [298, 53] width 45 height 8
click at [293, 72] on select "Select [DEMOGRAPHIC_DATA] [DEMOGRAPHIC_DATA] Other Prefer Not To Say" at bounding box center [299, 71] width 92 height 8
click at [253, 67] on select "Select [DEMOGRAPHIC_DATA] [DEMOGRAPHIC_DATA] Other Prefer Not To Say" at bounding box center [299, 71] width 92 height 8
click at [319, 221] on button "Add" at bounding box center [318, 224] width 15 height 9
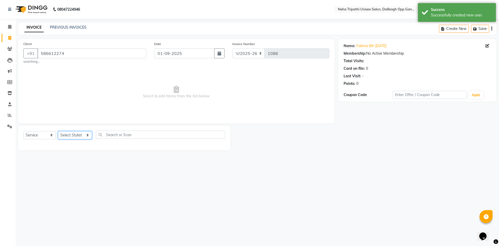
click at [65, 136] on select "Select Stylist [PERSON_NAME] isha [PERSON_NAME] [PERSON_NAME].Tauheed Roshi [PE…" at bounding box center [75, 135] width 34 height 8
click at [58, 131] on select "Select Stylist [PERSON_NAME] isha [PERSON_NAME] [PERSON_NAME].Tauheed Roshi [PE…" at bounding box center [75, 135] width 34 height 8
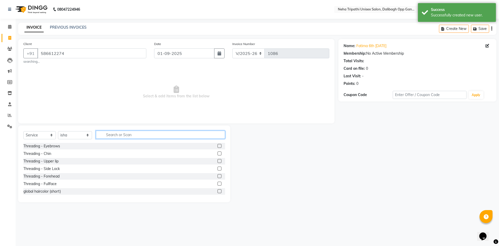
click at [127, 136] on input "text" at bounding box center [160, 134] width 129 height 8
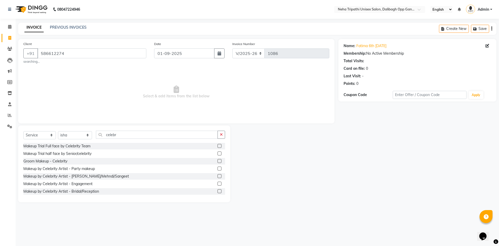
click at [218, 190] on label at bounding box center [220, 191] width 4 height 4
click at [218, 190] on input "checkbox" at bounding box center [219, 191] width 3 height 3
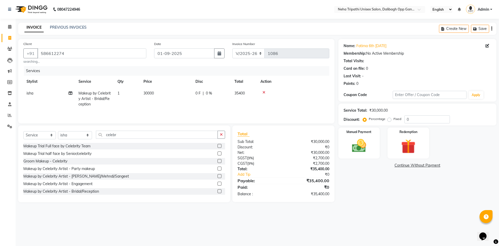
click at [218, 190] on label at bounding box center [220, 191] width 4 height 4
click at [218, 190] on input "checkbox" at bounding box center [219, 191] width 3 height 3
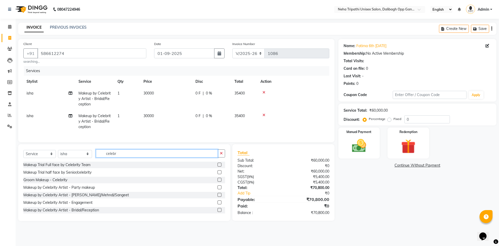
drag, startPoint x: 107, startPoint y: 159, endPoint x: 87, endPoint y: 162, distance: 20.7
click at [87, 161] on div "Select Service Product Membership Package Voucher Prepaid Gift Card Select Styl…" at bounding box center [124, 155] width 202 height 12
click at [218, 189] on label at bounding box center [220, 187] width 4 height 4
click at [218, 189] on input "checkbox" at bounding box center [219, 187] width 3 height 3
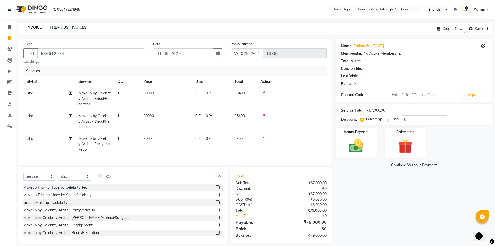
click at [157, 139] on td "7000" at bounding box center [166, 144] width 52 height 23
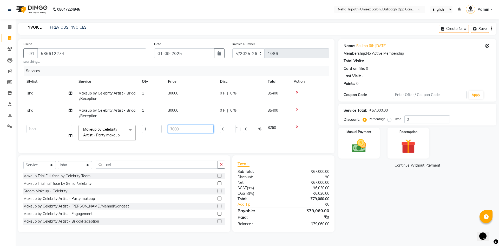
drag, startPoint x: 182, startPoint y: 130, endPoint x: 167, endPoint y: 132, distance: 15.7
click at [167, 132] on td "7000" at bounding box center [191, 133] width 52 height 22
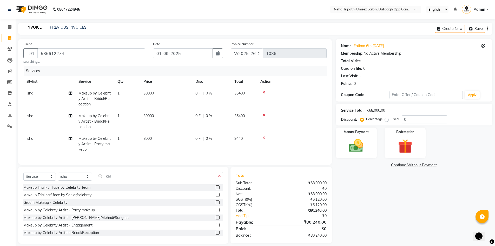
click at [376, 187] on div "Name: [PERSON_NAME] 6th [DATE] Membership: No Active Membership Total Visits: C…" at bounding box center [416, 141] width 161 height 204
click at [153, 94] on span "30000" at bounding box center [148, 93] width 10 height 5
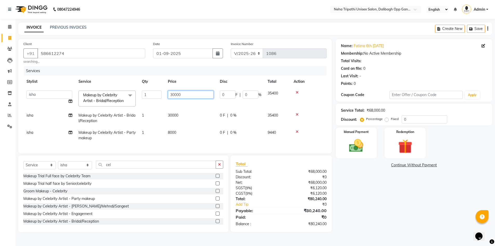
drag, startPoint x: 182, startPoint y: 94, endPoint x: 157, endPoint y: 95, distance: 25.0
click at [157, 95] on tr "[PERSON_NAME] isha [PERSON_NAME] [PERSON_NAME].Tauheed Roshi [PERSON_NAME] [PER…" at bounding box center [174, 98] width 303 height 22
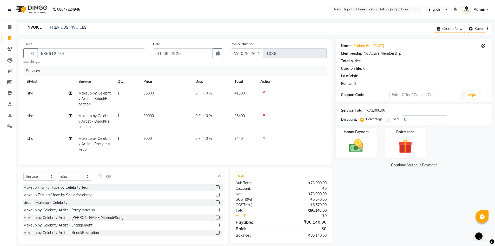
click at [172, 123] on td "30000" at bounding box center [166, 121] width 52 height 23
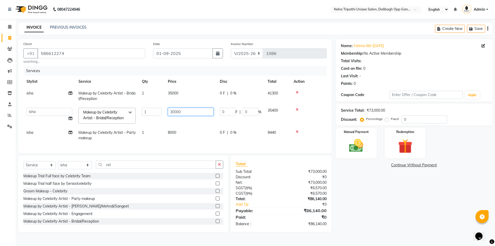
drag, startPoint x: 188, startPoint y: 112, endPoint x: 156, endPoint y: 116, distance: 32.5
click at [156, 116] on tr "[PERSON_NAME] isha [PERSON_NAME] [PERSON_NAME].Tauheed Roshi [PERSON_NAME] [PER…" at bounding box center [174, 116] width 303 height 22
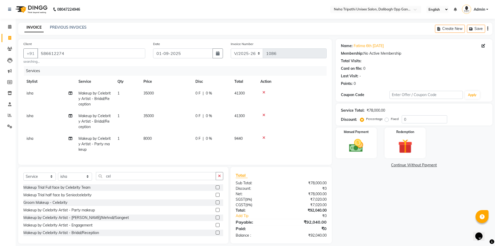
click at [401, 199] on div "Name: [PERSON_NAME] 6th [DATE] Membership: No Active Membership Total Visits: C…" at bounding box center [416, 141] width 161 height 204
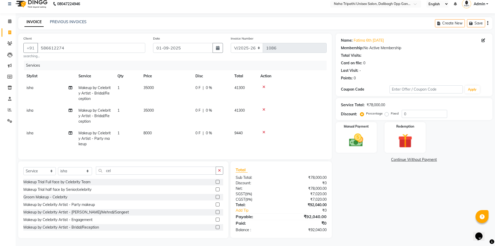
click at [391, 111] on label "Fixed" at bounding box center [395, 113] width 8 height 5
click at [386, 112] on input "Fixed" at bounding box center [388, 114] width 4 height 4
click at [426, 112] on input "0" at bounding box center [424, 114] width 45 height 8
click at [178, 43] on input "01-09-2025" at bounding box center [183, 48] width 60 height 10
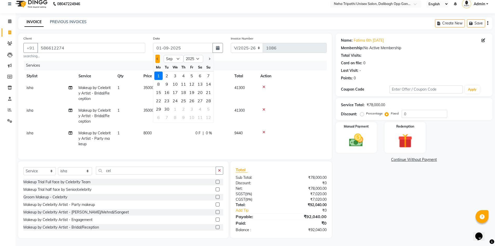
click at [158, 58] on span "Previous month" at bounding box center [157, 59] width 2 height 2
click at [210, 97] on div "24" at bounding box center [208, 100] width 8 height 8
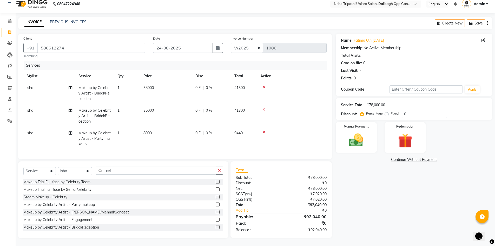
click at [391, 112] on label "Fixed" at bounding box center [395, 113] width 8 height 5
click at [386, 112] on input "Fixed" at bounding box center [388, 114] width 4 height 4
click at [414, 110] on input "0" at bounding box center [424, 114] width 45 height 8
click at [368, 132] on img at bounding box center [356, 140] width 24 height 17
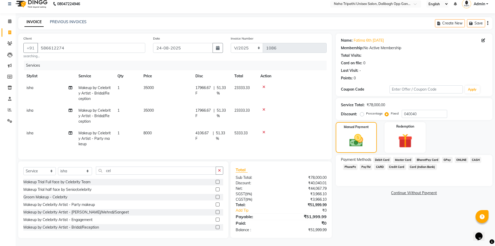
click at [475, 157] on span "CASH" at bounding box center [476, 160] width 11 height 6
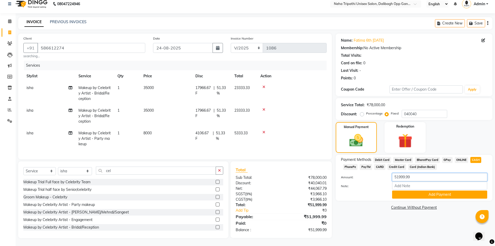
drag, startPoint x: 419, startPoint y: 175, endPoint x: 368, endPoint y: 175, distance: 50.7
click at [368, 175] on div "Amount: 51999.99" at bounding box center [414, 177] width 154 height 9
click at [412, 190] on button "Add Payment" at bounding box center [439, 194] width 95 height 8
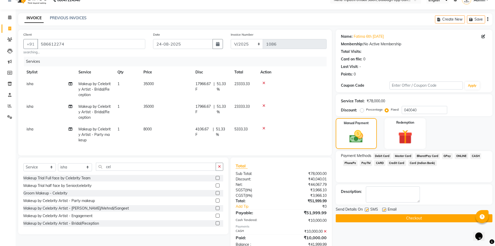
click at [404, 219] on button "Checkout" at bounding box center [414, 218] width 157 height 8
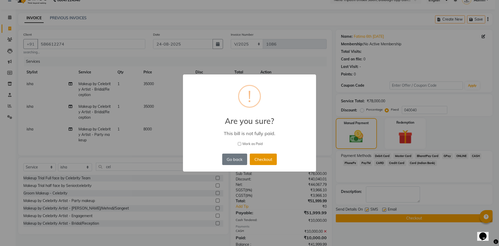
click at [268, 158] on button "Checkout" at bounding box center [263, 158] width 27 height 11
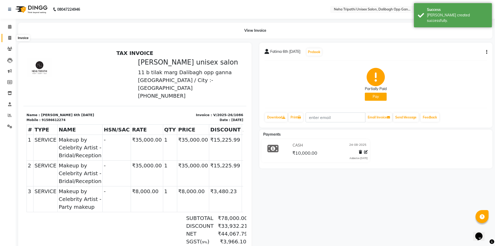
click at [9, 39] on icon at bounding box center [9, 38] width 3 height 4
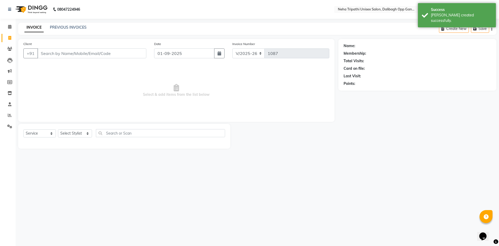
click at [82, 54] on input "Client" at bounding box center [91, 53] width 109 height 10
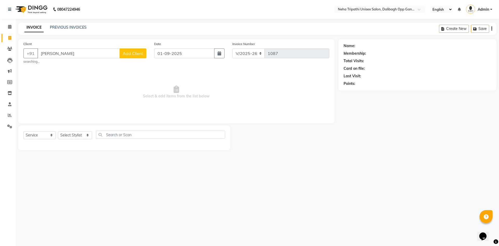
click at [151, 56] on div "Date [DATE]" at bounding box center [189, 52] width 79 height 23
click at [142, 56] on button "Add Client" at bounding box center [133, 53] width 27 height 10
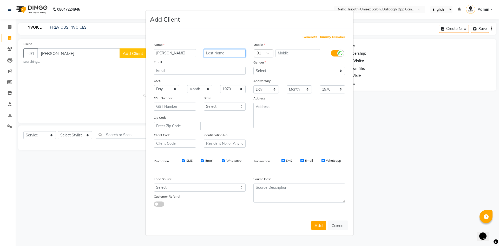
click at [234, 52] on input "text" at bounding box center [225, 53] width 42 height 8
click at [308, 53] on input "text" at bounding box center [298, 53] width 45 height 8
click at [276, 70] on select "Select [DEMOGRAPHIC_DATA] [DEMOGRAPHIC_DATA] Other Prefer Not To Say" at bounding box center [299, 71] width 92 height 8
click at [253, 67] on select "Select [DEMOGRAPHIC_DATA] [DEMOGRAPHIC_DATA] Other Prefer Not To Say" at bounding box center [299, 71] width 92 height 8
click at [318, 221] on button "Add" at bounding box center [318, 224] width 15 height 9
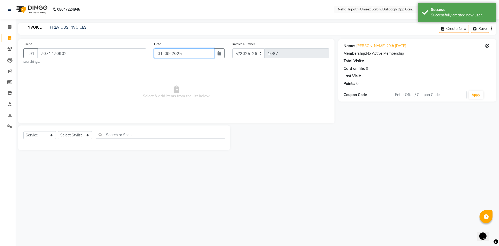
click at [183, 53] on input "01-09-2025" at bounding box center [184, 53] width 61 height 10
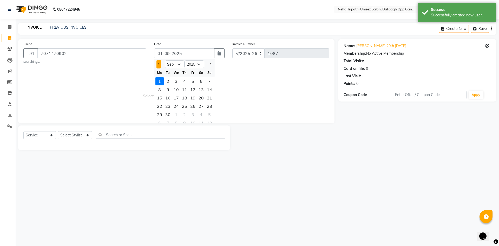
click at [156, 64] on button "Previous month" at bounding box center [158, 64] width 4 height 8
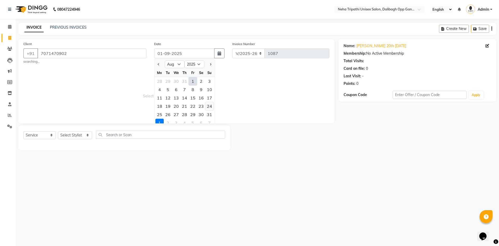
click at [209, 106] on div "24" at bounding box center [209, 106] width 8 height 8
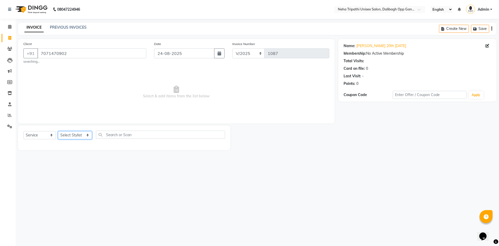
click at [78, 134] on select "Select Stylist [PERSON_NAME] isha [PERSON_NAME] [PERSON_NAME].Tauheed Roshi [PE…" at bounding box center [75, 135] width 34 height 8
click at [58, 131] on select "Select Stylist [PERSON_NAME] isha [PERSON_NAME] [PERSON_NAME].Tauheed Roshi [PE…" at bounding box center [75, 135] width 34 height 8
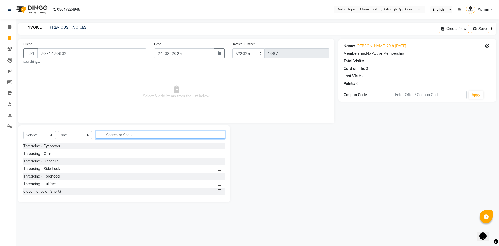
click at [121, 135] on input "text" at bounding box center [160, 134] width 129 height 8
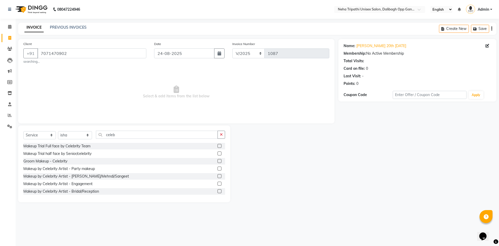
click at [218, 184] on label at bounding box center [220, 183] width 4 height 4
click at [218, 184] on input "checkbox" at bounding box center [219, 183] width 3 height 3
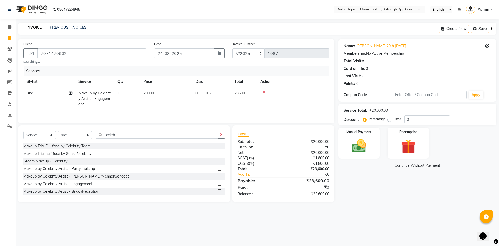
click at [146, 91] on span "20000" at bounding box center [148, 93] width 10 height 5
drag, startPoint x: 193, startPoint y: 90, endPoint x: 170, endPoint y: 96, distance: 23.6
click at [170, 96] on td "20000" at bounding box center [191, 98] width 52 height 22
drag, startPoint x: 123, startPoint y: 135, endPoint x: 89, endPoint y: 139, distance: 34.8
click at [89, 139] on div "Select Service Product Membership Package Voucher Prepaid Gift Card Select Styl…" at bounding box center [124, 136] width 202 height 12
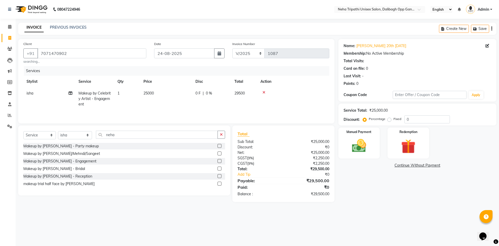
click at [220, 168] on label at bounding box center [220, 168] width 4 height 4
click at [220, 168] on input "checkbox" at bounding box center [219, 168] width 3 height 3
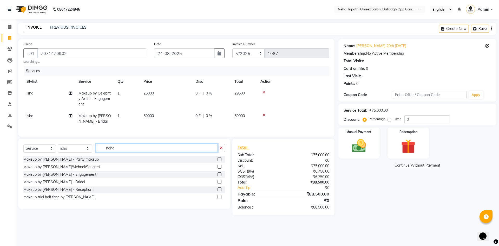
click at [125, 151] on input "neha" at bounding box center [157, 148] width 122 height 8
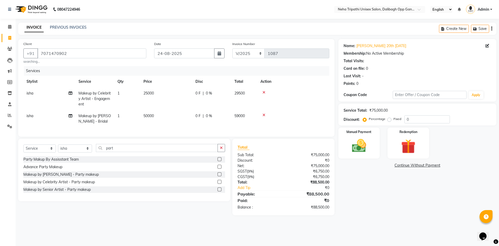
click at [220, 168] on label at bounding box center [220, 167] width 4 height 4
click at [220, 168] on input "checkbox" at bounding box center [219, 166] width 3 height 3
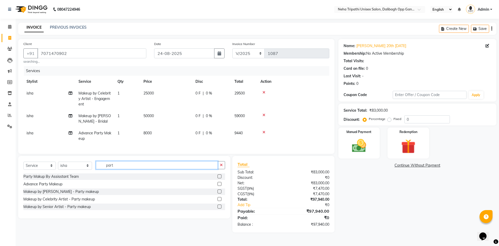
drag, startPoint x: 129, startPoint y: 172, endPoint x: 96, endPoint y: 172, distance: 33.3
click at [96, 169] on input "part" at bounding box center [157, 165] width 122 height 8
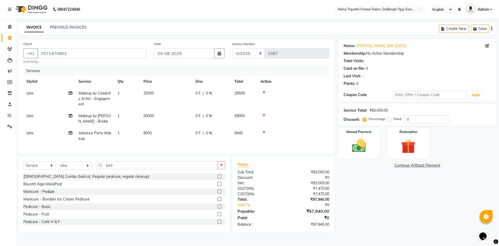
click at [218, 208] on label at bounding box center [220, 206] width 4 height 4
click at [218, 208] on input "checkbox" at bounding box center [219, 206] width 3 height 3
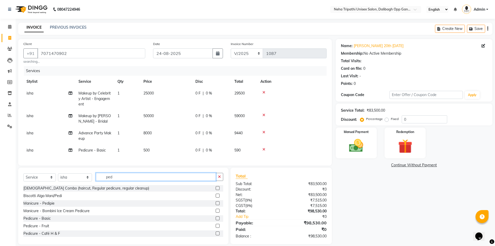
click at [90, 179] on div "Select Service Product Membership Package Voucher Prepaid Gift Card Select Styl…" at bounding box center [123, 179] width 200 height 12
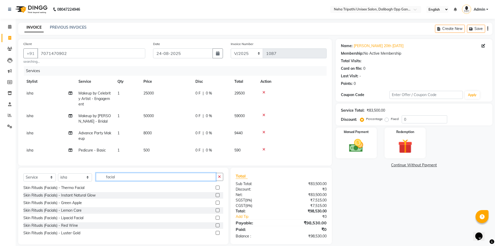
scroll to position [104, 0]
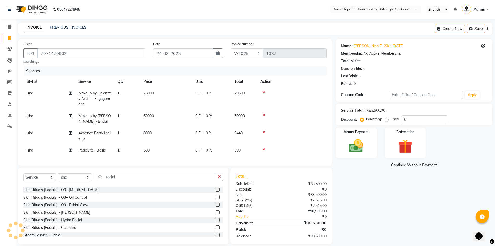
click at [216, 191] on label at bounding box center [218, 189] width 4 height 4
click at [216, 191] on input "checkbox" at bounding box center [217, 189] width 3 height 3
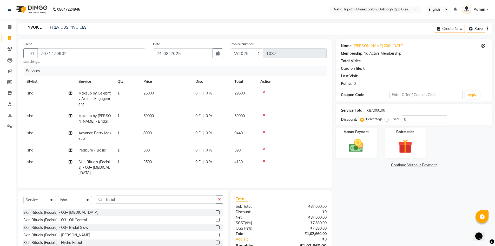
scroll to position [27, 0]
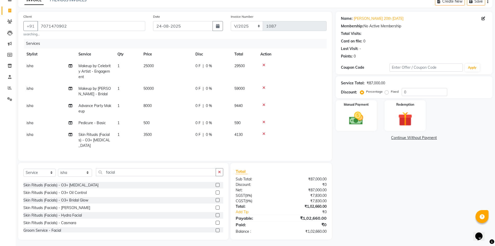
drag, startPoint x: 386, startPoint y: 93, endPoint x: 391, endPoint y: 93, distance: 4.9
click at [391, 93] on label "Fixed" at bounding box center [395, 91] width 8 height 5
click at [386, 93] on input "Fixed" at bounding box center [388, 92] width 4 height 4
click at [420, 93] on input "0" at bounding box center [424, 92] width 45 height 8
click at [363, 108] on div "Manual Payment" at bounding box center [356, 116] width 43 height 32
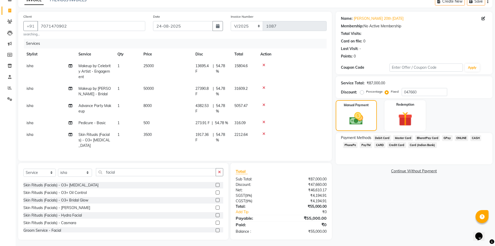
click at [460, 137] on span "ONLINE" at bounding box center [462, 138] width 14 height 6
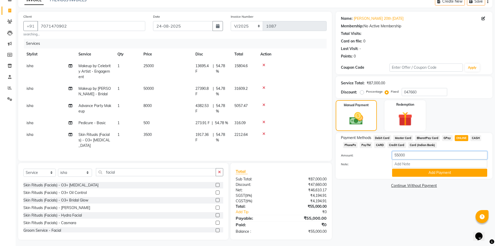
drag, startPoint x: 392, startPoint y: 157, endPoint x: 384, endPoint y: 157, distance: 8.1
click at [384, 157] on div "Amount: 55000" at bounding box center [414, 155] width 154 height 9
click at [417, 174] on button "Add Payment" at bounding box center [439, 172] width 95 height 8
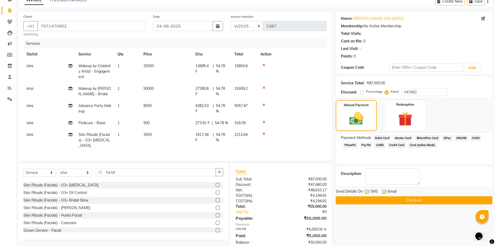
scroll to position [43, 0]
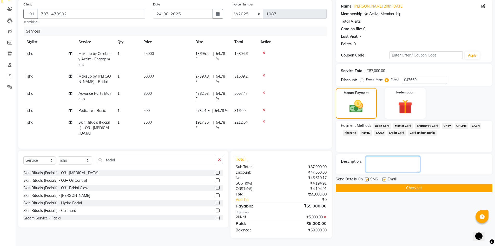
click at [384, 162] on textarea at bounding box center [393, 164] width 54 height 16
click at [404, 184] on button "Checkout" at bounding box center [414, 188] width 157 height 8
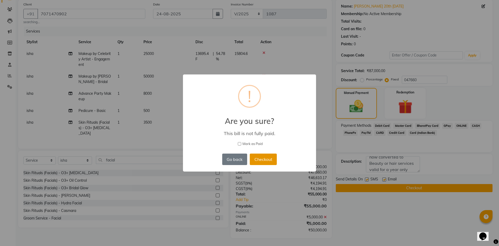
click at [275, 158] on button "Checkout" at bounding box center [263, 158] width 27 height 11
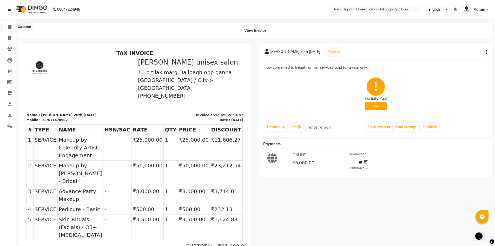
click at [8, 26] on icon at bounding box center [9, 27] width 3 height 4
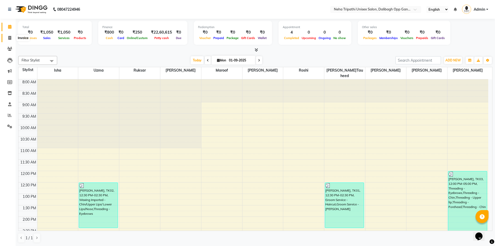
click at [9, 36] on icon at bounding box center [9, 38] width 3 height 4
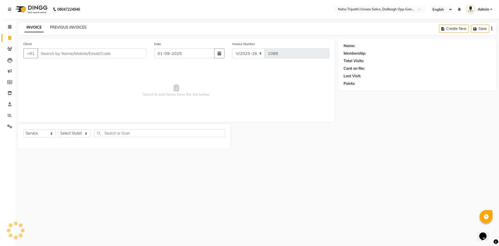
click at [66, 28] on link "PREVIOUS INVOICES" at bounding box center [68, 27] width 37 height 5
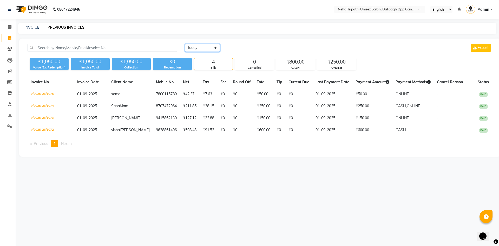
click at [199, 47] on select "[DATE] [DATE] Custom Range" at bounding box center [202, 48] width 35 height 8
click at [185, 44] on select "[DATE] [DATE] Custom Range" at bounding box center [202, 48] width 35 height 8
click at [249, 51] on input "01-09-2025" at bounding box center [245, 47] width 36 height 7
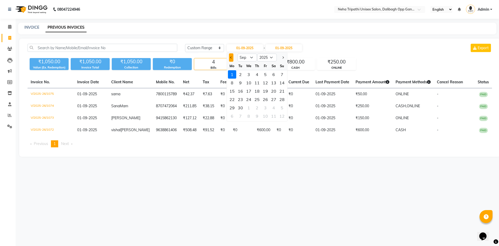
click at [230, 58] on button "Previous month" at bounding box center [231, 57] width 4 height 8
click at [273, 100] on div "23" at bounding box center [274, 99] width 8 height 8
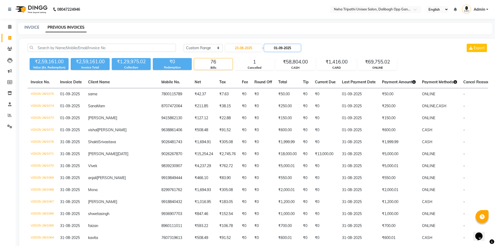
click at [293, 47] on input "01-09-2025" at bounding box center [282, 47] width 36 height 7
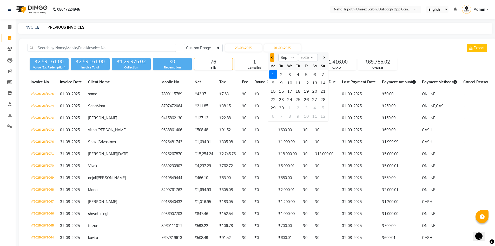
click at [272, 59] on button "Previous month" at bounding box center [272, 57] width 4 height 8
click at [313, 100] on div "23" at bounding box center [315, 99] width 8 height 8
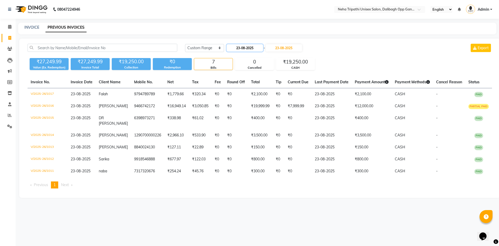
click at [241, 48] on input "23-08-2025" at bounding box center [245, 47] width 36 height 7
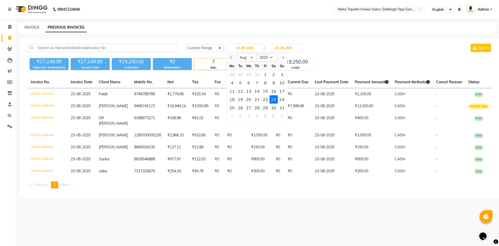
click at [264, 101] on div "22" at bounding box center [265, 99] width 8 height 8
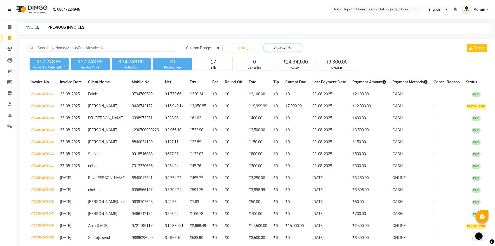
click at [287, 46] on input "23-08-2025" at bounding box center [282, 47] width 36 height 7
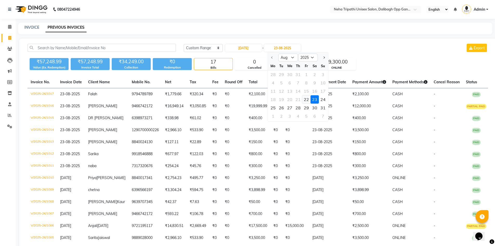
click at [305, 100] on div "22" at bounding box center [306, 99] width 8 height 8
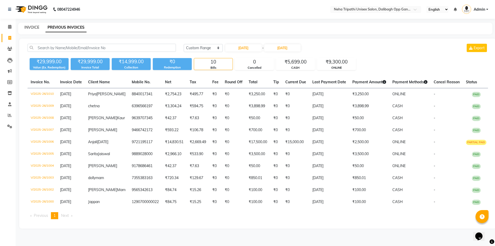
click at [26, 27] on link "INVOICE" at bounding box center [31, 27] width 15 height 5
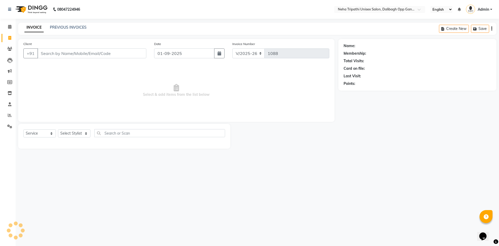
click at [68, 50] on input "Client" at bounding box center [91, 53] width 109 height 10
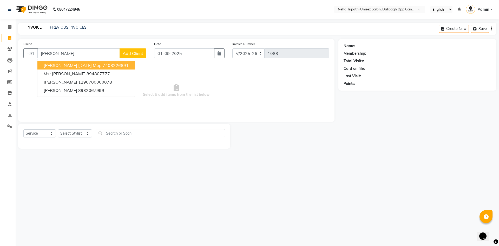
click at [132, 54] on span "Add Client" at bounding box center [133, 53] width 21 height 5
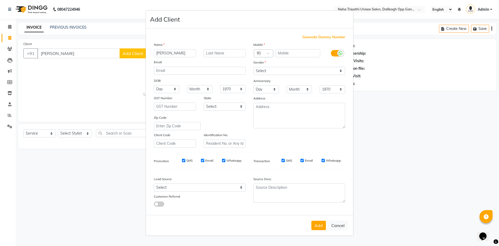
click at [321, 36] on span "Generate Dummy Number" at bounding box center [324, 37] width 43 height 5
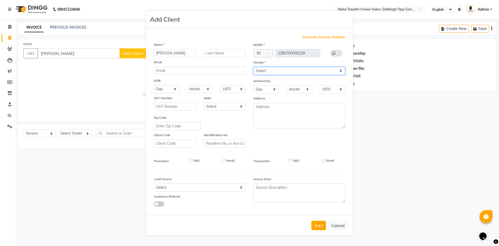
click at [290, 68] on select "Select [DEMOGRAPHIC_DATA] [DEMOGRAPHIC_DATA] Other Prefer Not To Say" at bounding box center [299, 71] width 92 height 8
click at [253, 67] on select "Select [DEMOGRAPHIC_DATA] [DEMOGRAPHIC_DATA] Other Prefer Not To Say" at bounding box center [299, 71] width 92 height 8
click at [320, 223] on button "Add" at bounding box center [318, 224] width 15 height 9
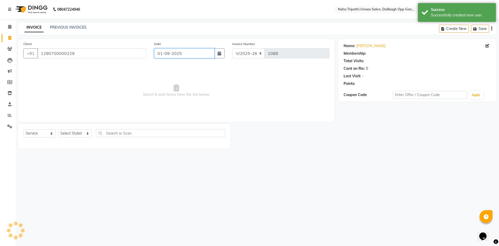
click at [166, 52] on input "01-09-2025" at bounding box center [184, 53] width 61 height 10
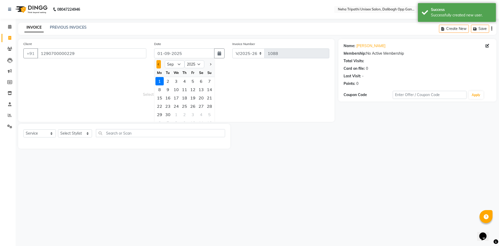
click at [160, 63] on button "Previous month" at bounding box center [158, 64] width 4 height 8
click at [192, 108] on div "22" at bounding box center [193, 106] width 8 height 8
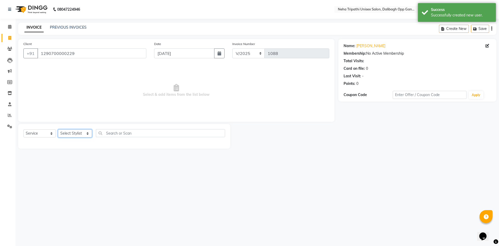
click at [80, 132] on select "Select Stylist [PERSON_NAME] isha [PERSON_NAME] [PERSON_NAME].Tauheed Roshi [PE…" at bounding box center [75, 133] width 34 height 8
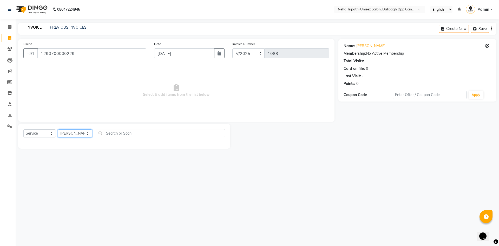
click at [58, 129] on select "Select Stylist [PERSON_NAME] isha [PERSON_NAME] [PERSON_NAME].Tauheed Roshi [PE…" at bounding box center [75, 133] width 34 height 8
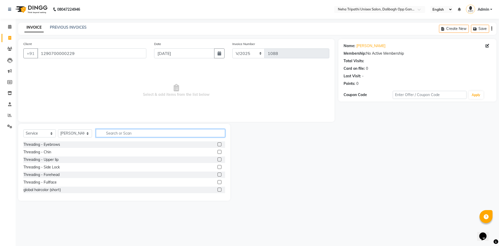
click at [118, 135] on input "text" at bounding box center [160, 133] width 129 height 8
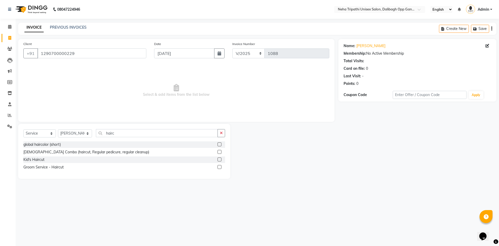
click at [221, 165] on label at bounding box center [220, 167] width 4 height 4
click at [221, 165] on input "checkbox" at bounding box center [219, 166] width 3 height 3
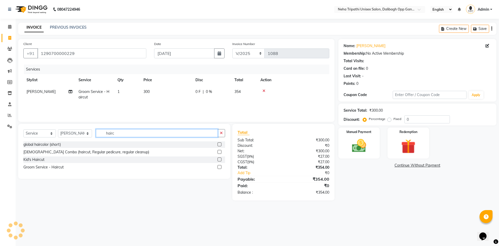
drag, startPoint x: 120, startPoint y: 133, endPoint x: 100, endPoint y: 133, distance: 20.3
click at [100, 133] on input "hairc" at bounding box center [157, 133] width 122 height 8
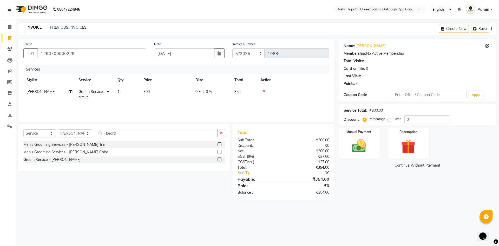
click at [219, 160] on label at bounding box center [220, 159] width 4 height 4
click at [219, 160] on input "checkbox" at bounding box center [219, 159] width 3 height 3
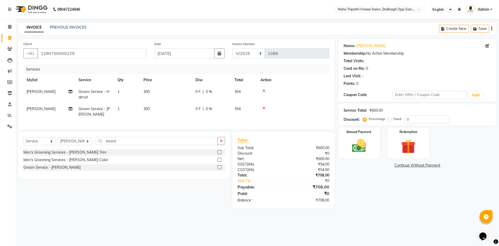
drag, startPoint x: 389, startPoint y: 118, endPoint x: 417, endPoint y: 120, distance: 28.4
click at [394, 118] on label "Fixed" at bounding box center [398, 118] width 8 height 5
click at [389, 118] on input "Fixed" at bounding box center [391, 119] width 4 height 4
click at [428, 119] on input "0" at bounding box center [426, 119] width 45 height 8
click at [347, 139] on img at bounding box center [359, 145] width 24 height 17
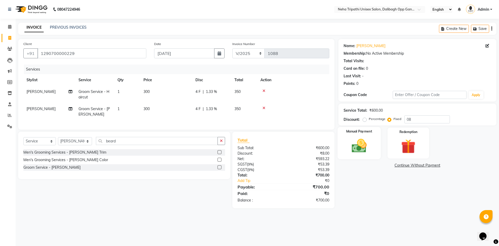
click at [347, 139] on img at bounding box center [359, 145] width 24 height 17
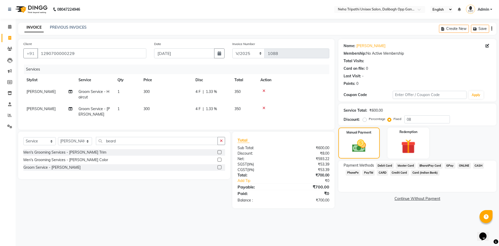
click at [480, 166] on span "CASH" at bounding box center [478, 165] width 11 height 6
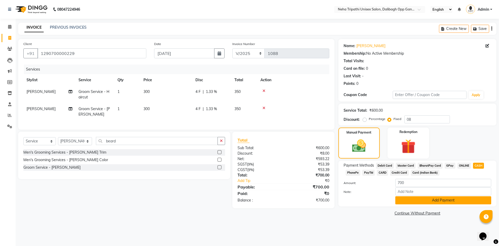
click at [448, 203] on button "Add Payment" at bounding box center [443, 200] width 96 height 8
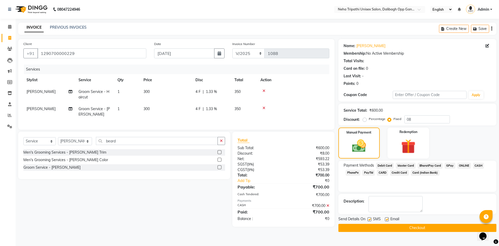
click at [407, 225] on button "Checkout" at bounding box center [417, 228] width 158 height 8
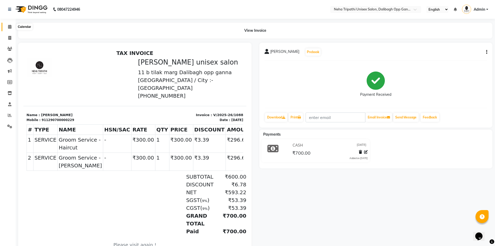
click at [7, 29] on span at bounding box center [9, 27] width 9 height 6
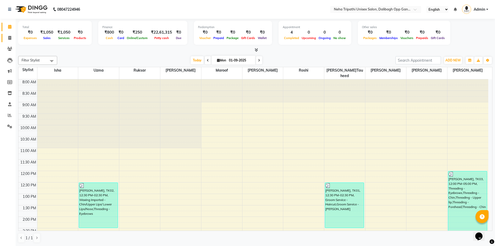
click at [11, 35] on link "Invoice" at bounding box center [8, 38] width 12 height 9
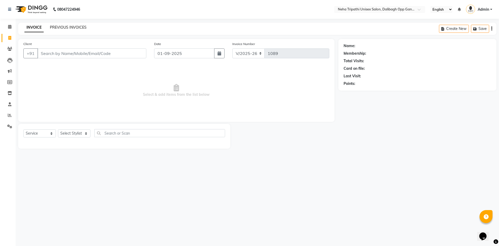
click at [61, 25] on link "PREVIOUS INVOICES" at bounding box center [68, 27] width 37 height 5
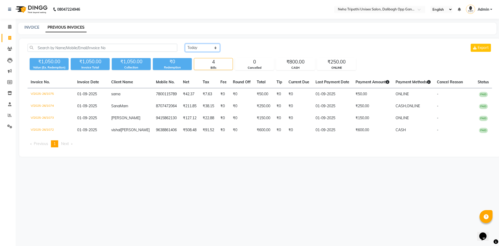
drag, startPoint x: 193, startPoint y: 47, endPoint x: 193, endPoint y: 51, distance: 4.4
click at [193, 47] on select "[DATE] [DATE] Custom Range" at bounding box center [202, 48] width 35 height 8
click at [185, 44] on select "[DATE] [DATE] Custom Range" at bounding box center [202, 48] width 35 height 8
click at [238, 49] on input "01-09-2025" at bounding box center [245, 47] width 36 height 7
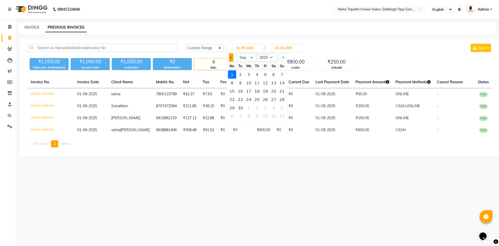
click at [231, 57] on span "Previous month" at bounding box center [231, 57] width 2 height 2
click at [247, 99] on div "20" at bounding box center [249, 99] width 8 height 8
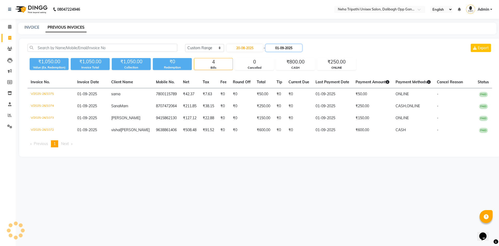
click at [282, 49] on input "01-09-2025" at bounding box center [284, 47] width 36 height 7
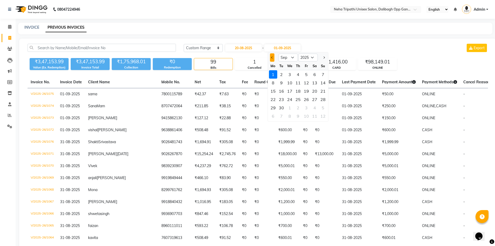
click at [272, 59] on button "Previous month" at bounding box center [272, 57] width 4 height 8
click at [288, 100] on div "20" at bounding box center [290, 99] width 8 height 8
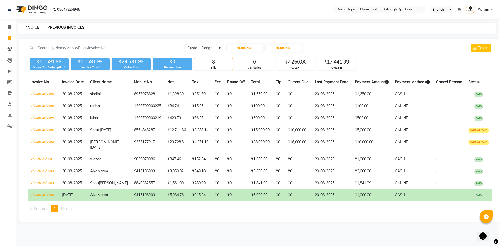
click at [32, 27] on link "INVOICE" at bounding box center [31, 27] width 15 height 5
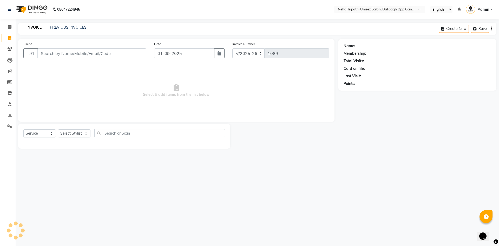
click at [49, 53] on input "Client" at bounding box center [91, 53] width 109 height 10
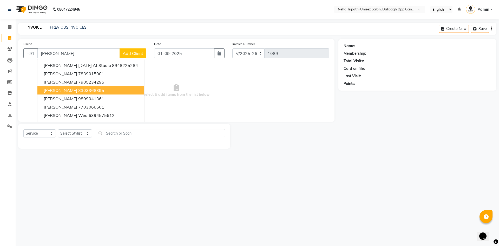
click at [59, 91] on span "[PERSON_NAME]" at bounding box center [61, 90] width 34 height 5
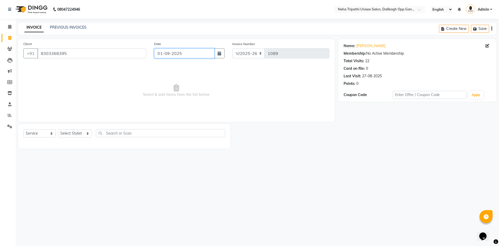
click at [170, 55] on input "01-09-2025" at bounding box center [184, 53] width 61 height 10
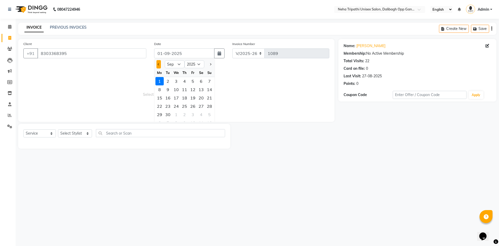
click at [160, 62] on button "Previous month" at bounding box center [158, 64] width 4 height 8
click at [175, 107] on div "20" at bounding box center [176, 106] width 8 height 8
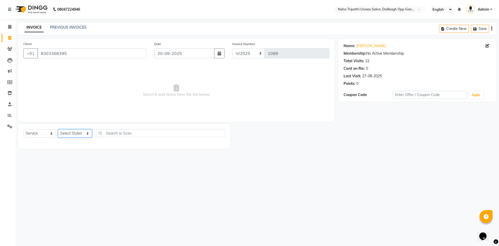
click at [76, 134] on select "Select Stylist [PERSON_NAME] isha [PERSON_NAME] [PERSON_NAME].Tauheed Roshi [PE…" at bounding box center [75, 133] width 34 height 8
click at [58, 129] on select "Select Stylist [PERSON_NAME] isha [PERSON_NAME] [PERSON_NAME].Tauheed Roshi [PE…" at bounding box center [75, 133] width 34 height 8
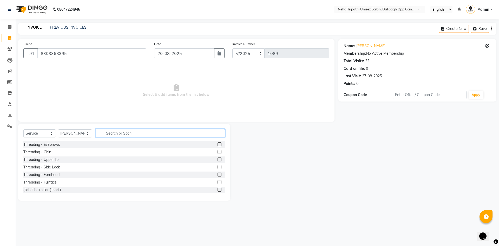
click at [118, 132] on input "text" at bounding box center [160, 133] width 129 height 8
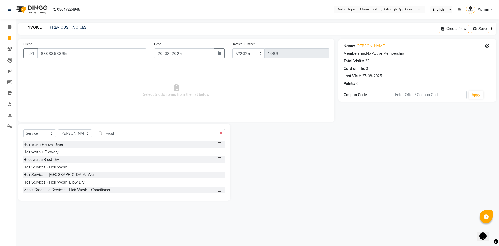
click at [218, 145] on label at bounding box center [220, 144] width 4 height 4
click at [218, 145] on input "checkbox" at bounding box center [219, 144] width 3 height 3
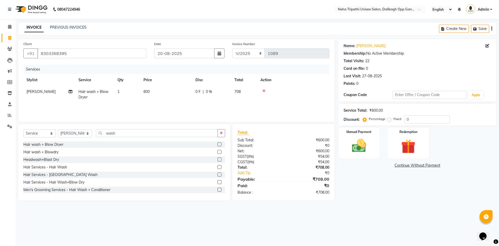
click at [394, 121] on label "Fixed" at bounding box center [398, 118] width 8 height 5
click at [390, 121] on input "Fixed" at bounding box center [391, 119] width 4 height 4
click at [419, 118] on input "0" at bounding box center [426, 119] width 45 height 8
click at [373, 145] on div "Manual Payment" at bounding box center [358, 143] width 43 height 32
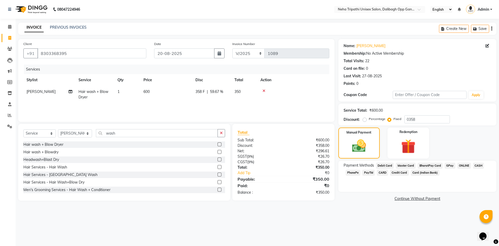
click at [464, 166] on span "ONLINE" at bounding box center [465, 165] width 14 height 6
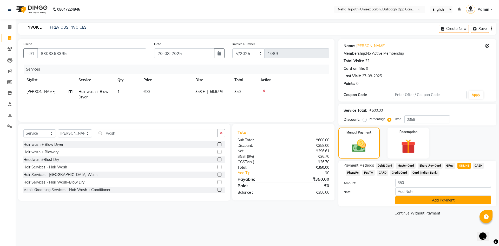
click at [435, 200] on button "Add Payment" at bounding box center [443, 200] width 96 height 8
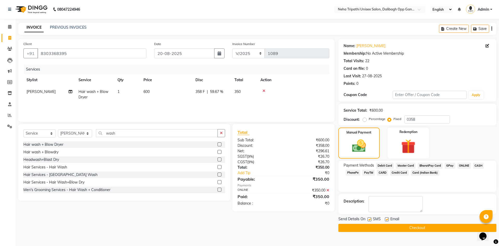
click at [420, 228] on button "Checkout" at bounding box center [417, 228] width 158 height 8
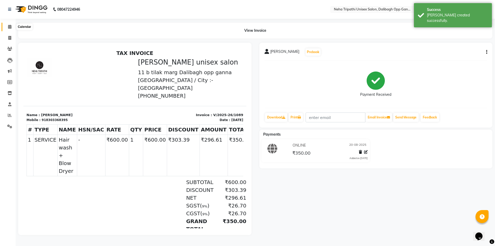
click at [9, 25] on icon at bounding box center [9, 27] width 3 height 4
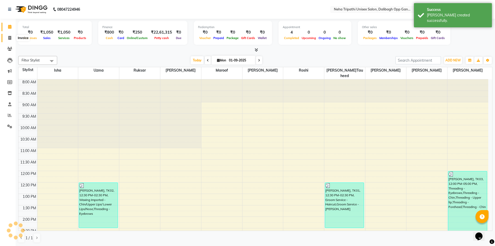
click at [10, 36] on icon at bounding box center [9, 38] width 3 height 4
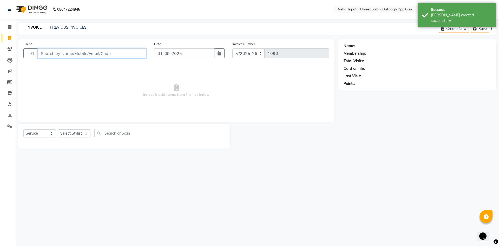
click at [60, 51] on input "Client" at bounding box center [91, 53] width 109 height 10
